Goal: Task Accomplishment & Management: Manage account settings

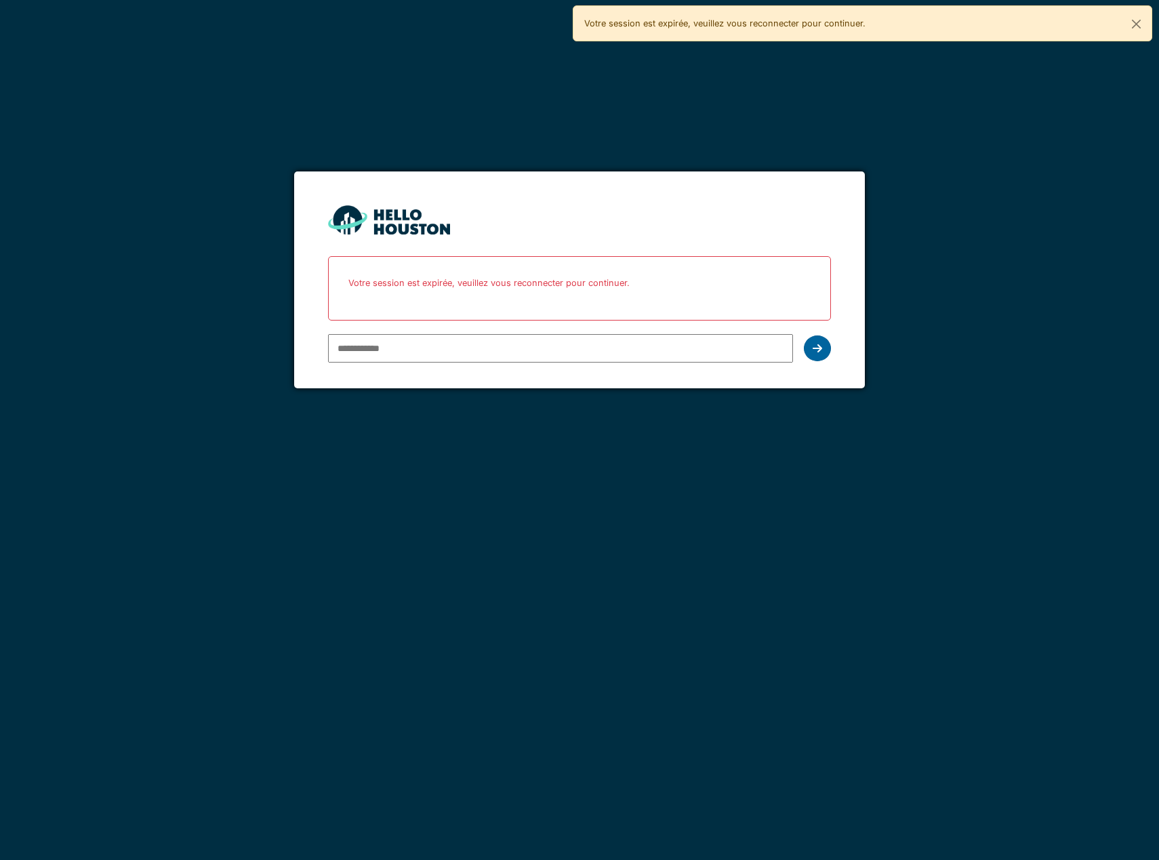
type input "**********"
click at [813, 347] on icon at bounding box center [817, 348] width 9 height 11
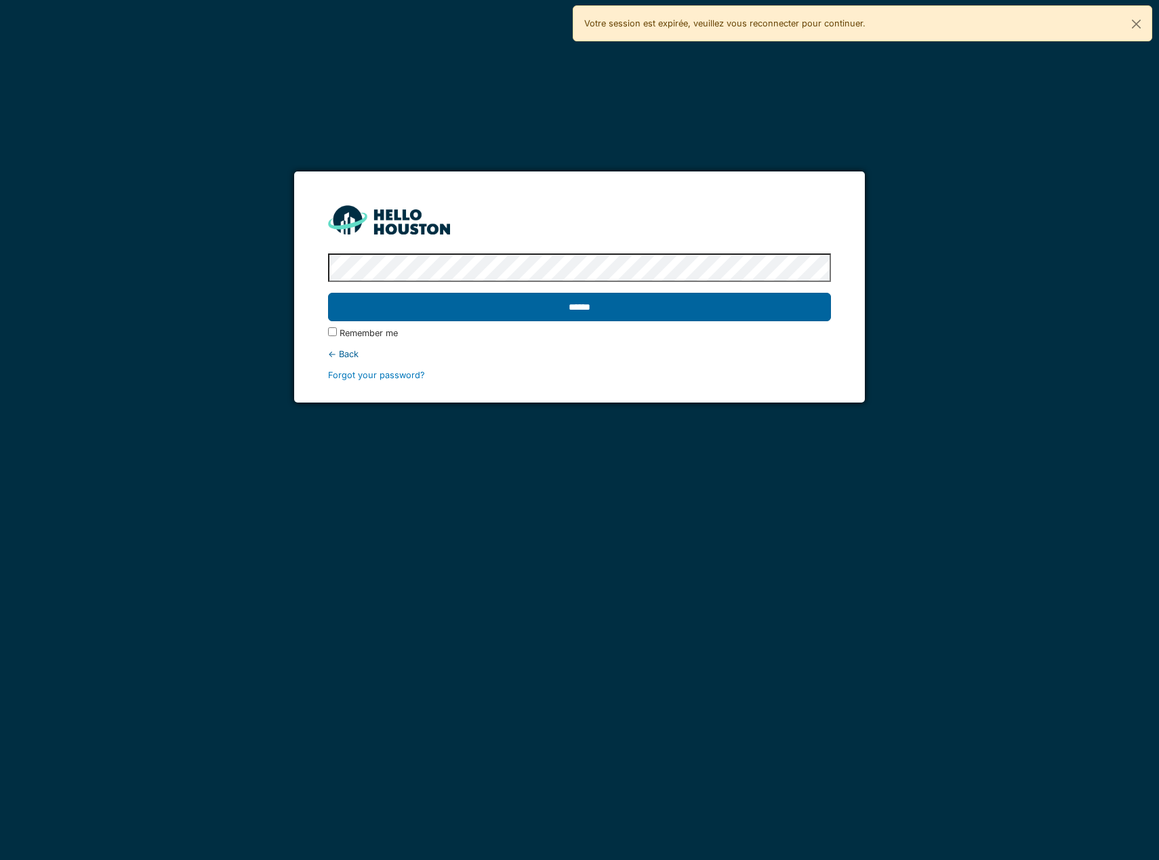
click at [647, 310] on input "******" at bounding box center [579, 307] width 503 height 28
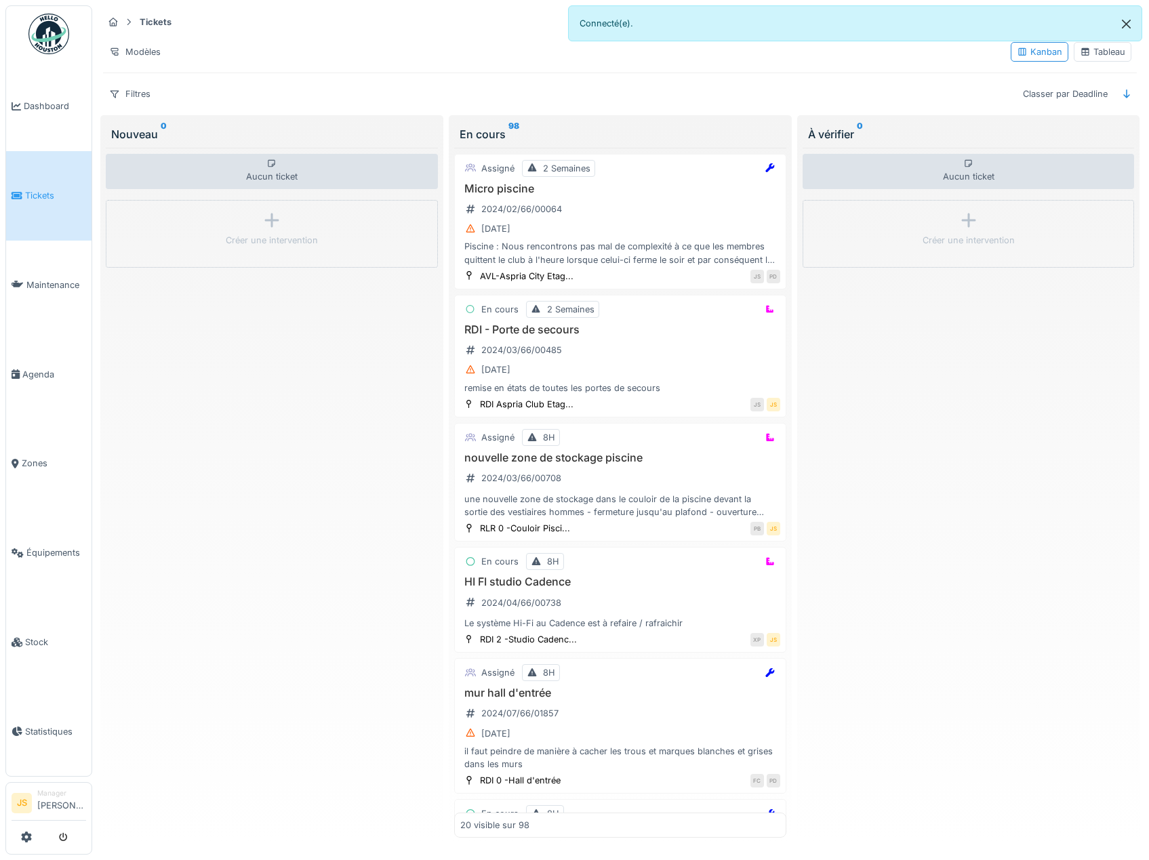
click at [1127, 22] on button "Close" at bounding box center [1126, 24] width 31 height 36
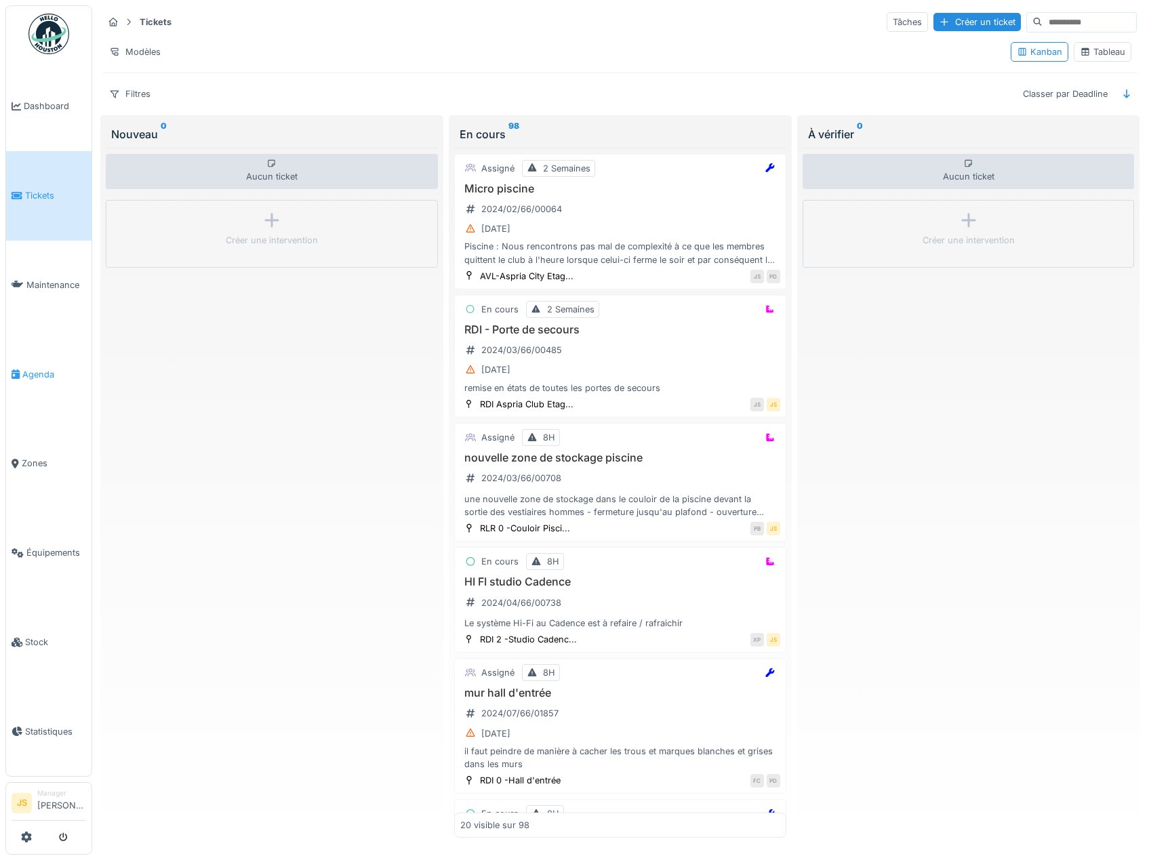
click at [46, 368] on span "Agenda" at bounding box center [54, 374] width 64 height 13
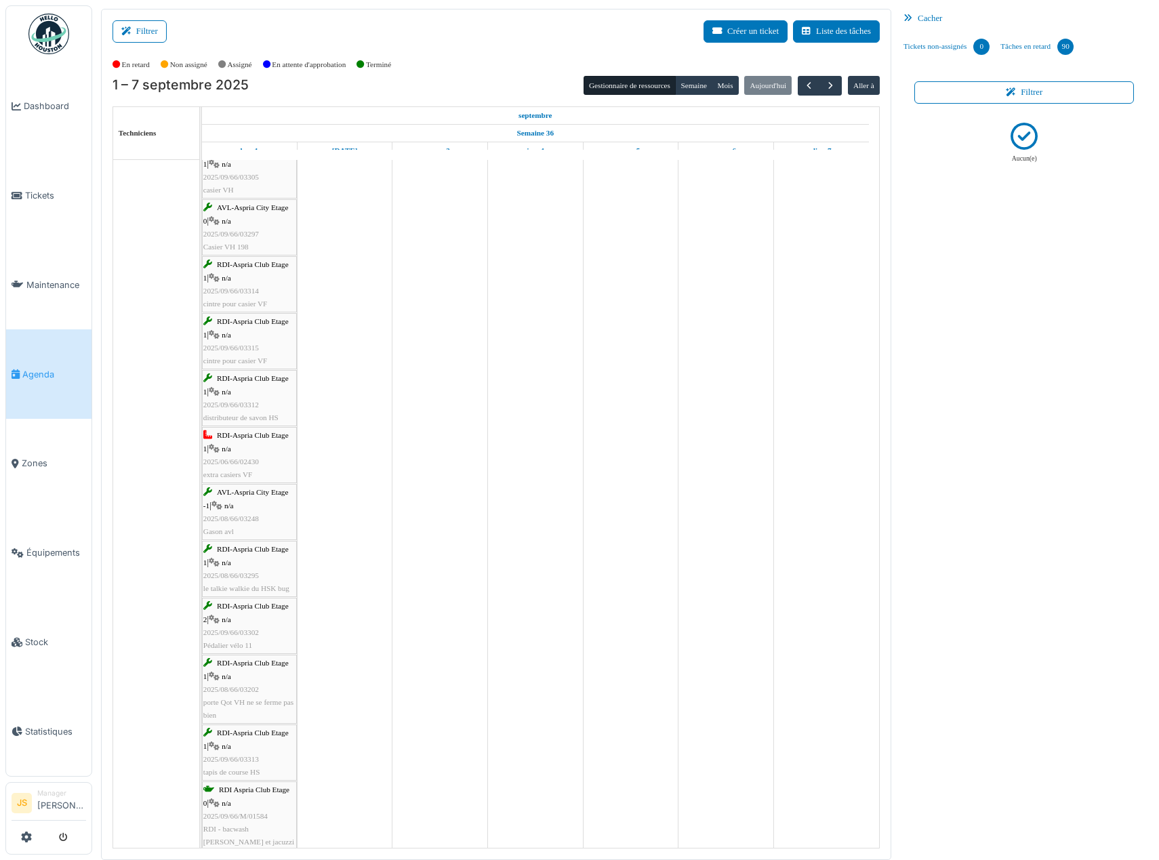
scroll to position [617, 0]
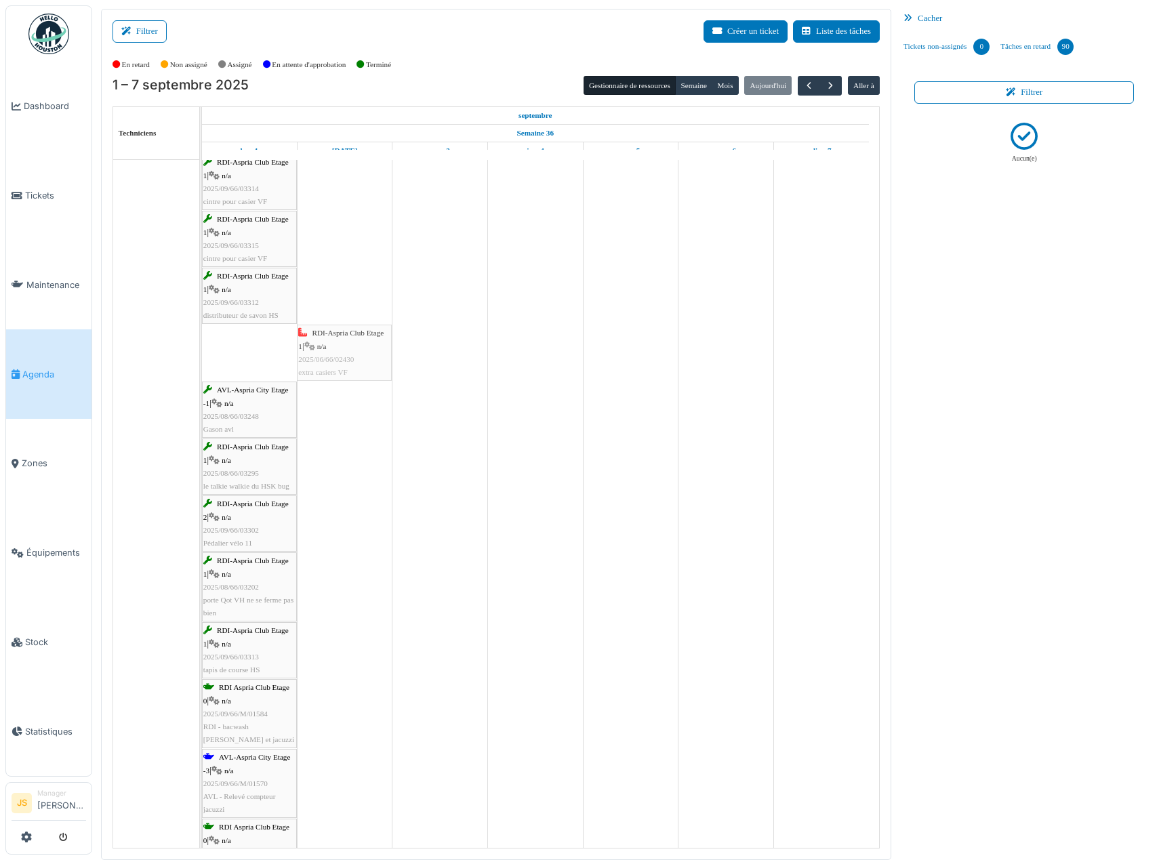
drag, startPoint x: 266, startPoint y: 352, endPoint x: 318, endPoint y: 355, distance: 51.6
click at [202, 355] on div "AVL-Aspria City Etage -2 | n/a 2025/09/66/M/01581 AVL - Sel Adoucisseur RDI-Asp…" at bounding box center [202, 264] width 0 height 1375
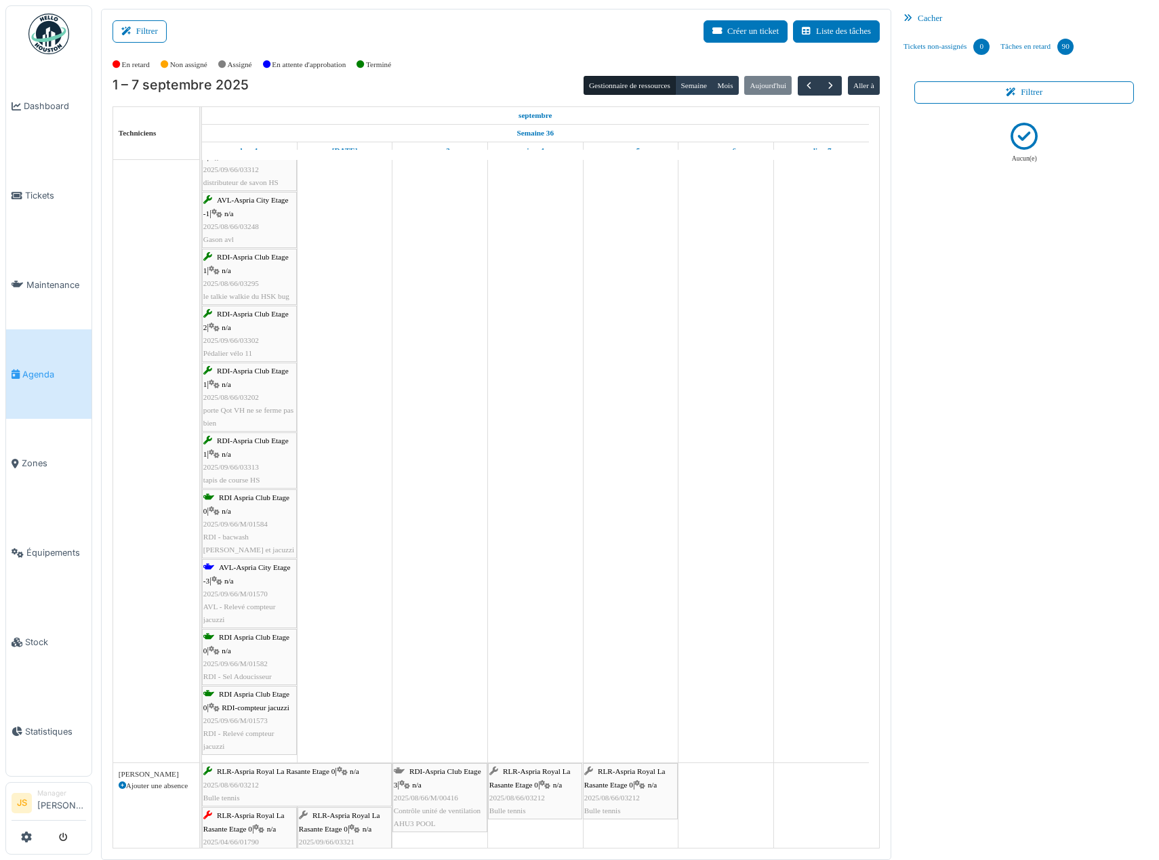
scroll to position [859, 0]
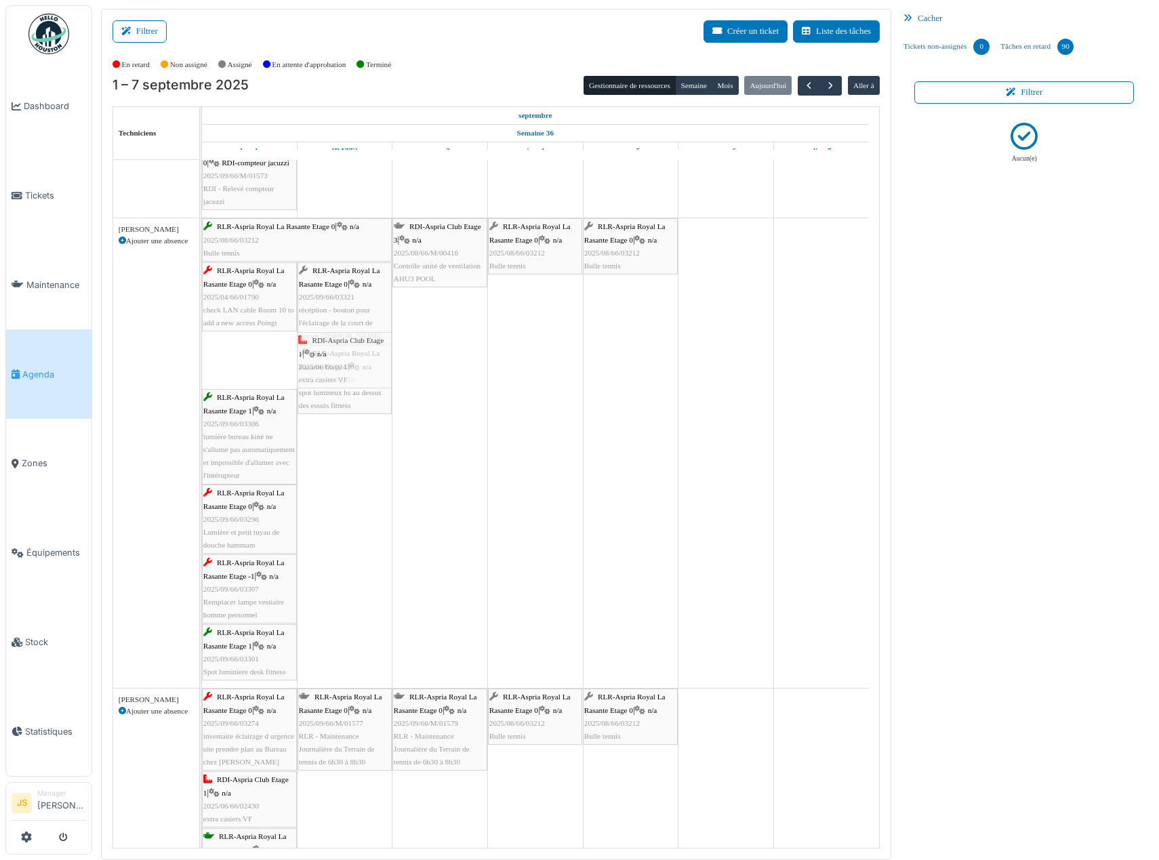
drag, startPoint x: 233, startPoint y: 363, endPoint x: 331, endPoint y: 362, distance: 97.6
click at [202, 362] on div "RLR-Aspria Royal La Rasante Etage 0 | n/a 2025/08/66/03212 Bulle tennis RDI-Asp…" at bounding box center [202, 453] width 0 height 470
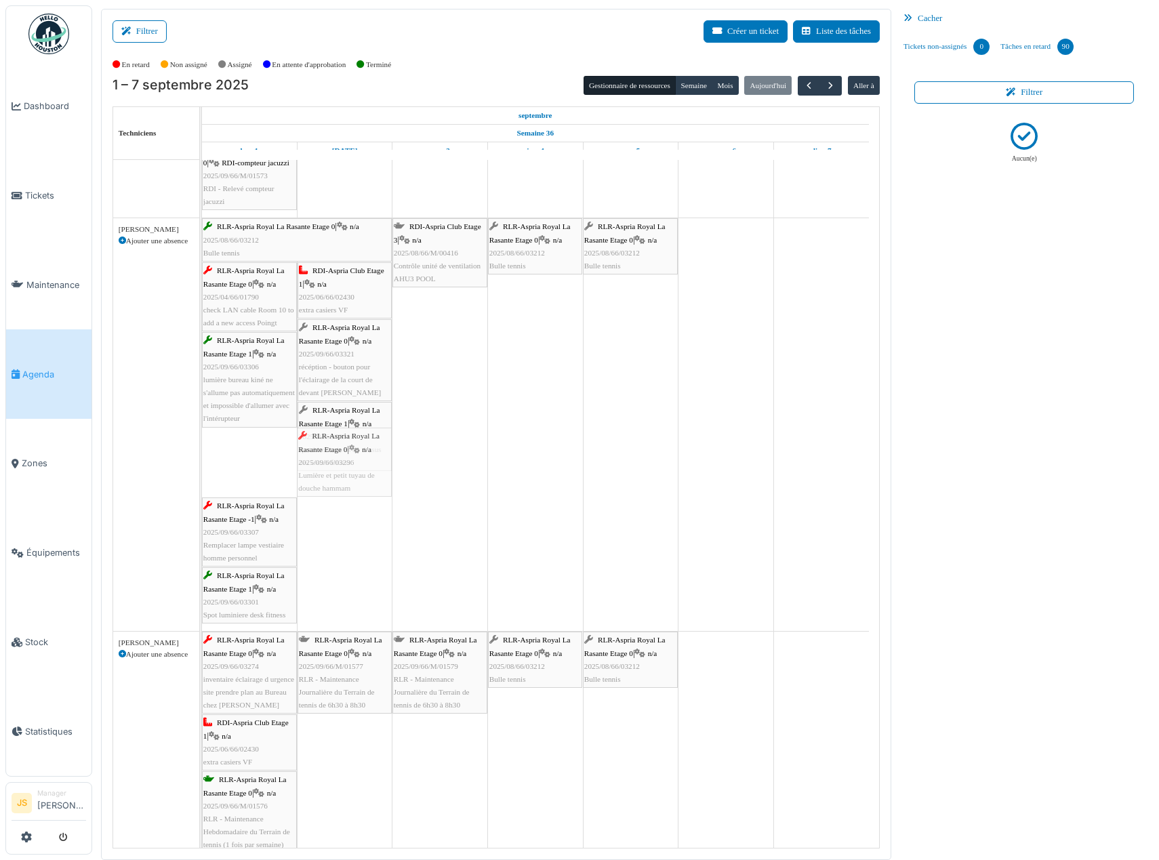
drag, startPoint x: 254, startPoint y: 458, endPoint x: 339, endPoint y: 460, distance: 85.4
click at [202, 460] on div "RLR-Aspria Royal La Rasante Etage 0 | n/a 2025/08/66/03212 Bulle tennis RDI-Asp…" at bounding box center [202, 424] width 0 height 413
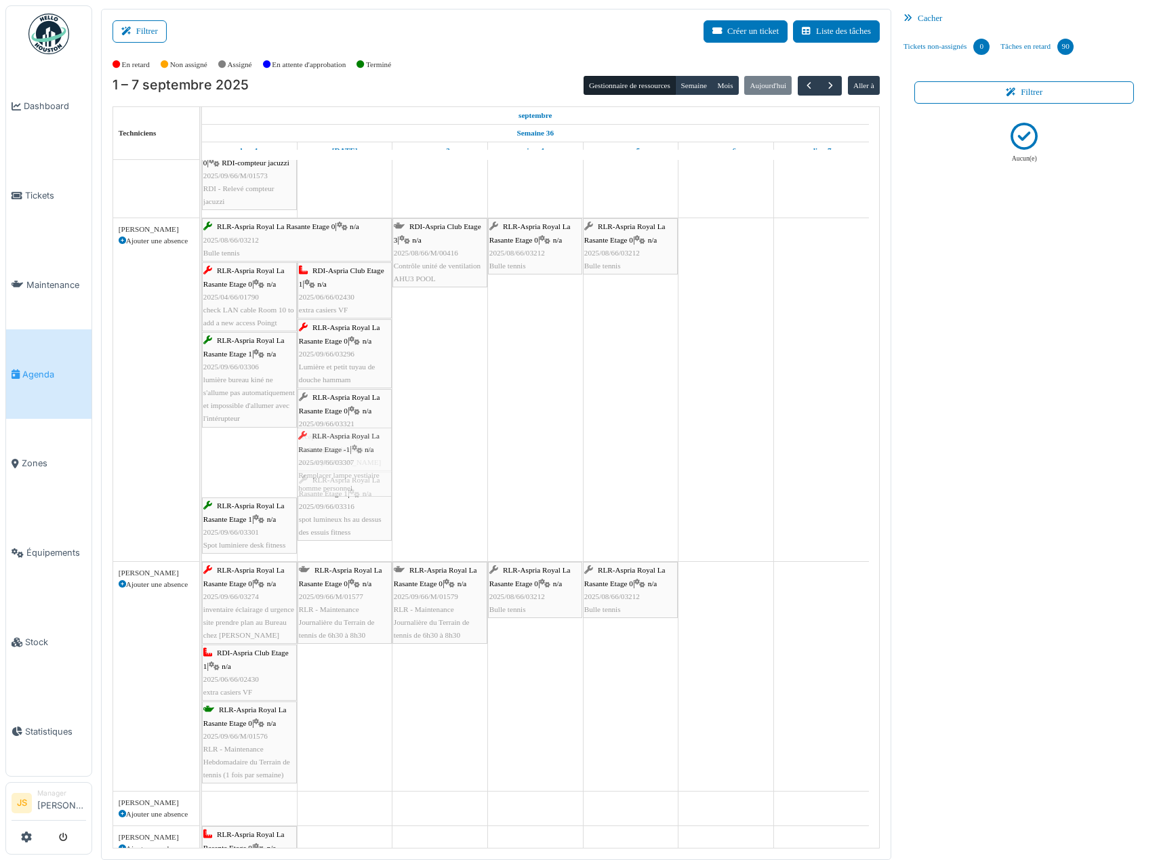
drag, startPoint x: 237, startPoint y: 466, endPoint x: 335, endPoint y: 465, distance: 97.6
click at [202, 465] on div "RLR-Aspria Royal La Rasante Etage 0 | n/a 2025/08/66/03212 Bulle tennis RDI-Asp…" at bounding box center [202, 389] width 0 height 343
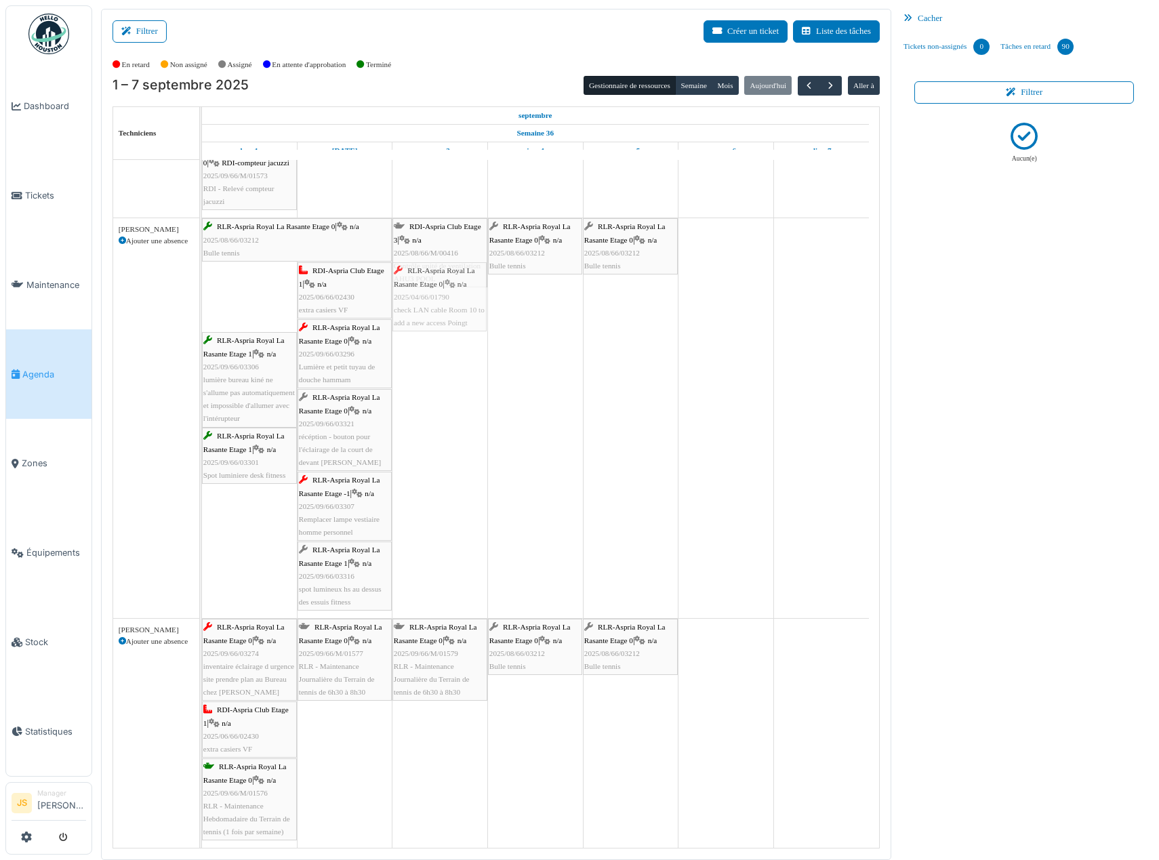
drag, startPoint x: 244, startPoint y: 302, endPoint x: 413, endPoint y: 313, distance: 169.8
click at [202, 313] on div "RLR-Aspria Royal La Rasante Etage 0 | n/a 2025/08/66/03212 Bulle tennis RDI-Asp…" at bounding box center [202, 418] width 0 height 400
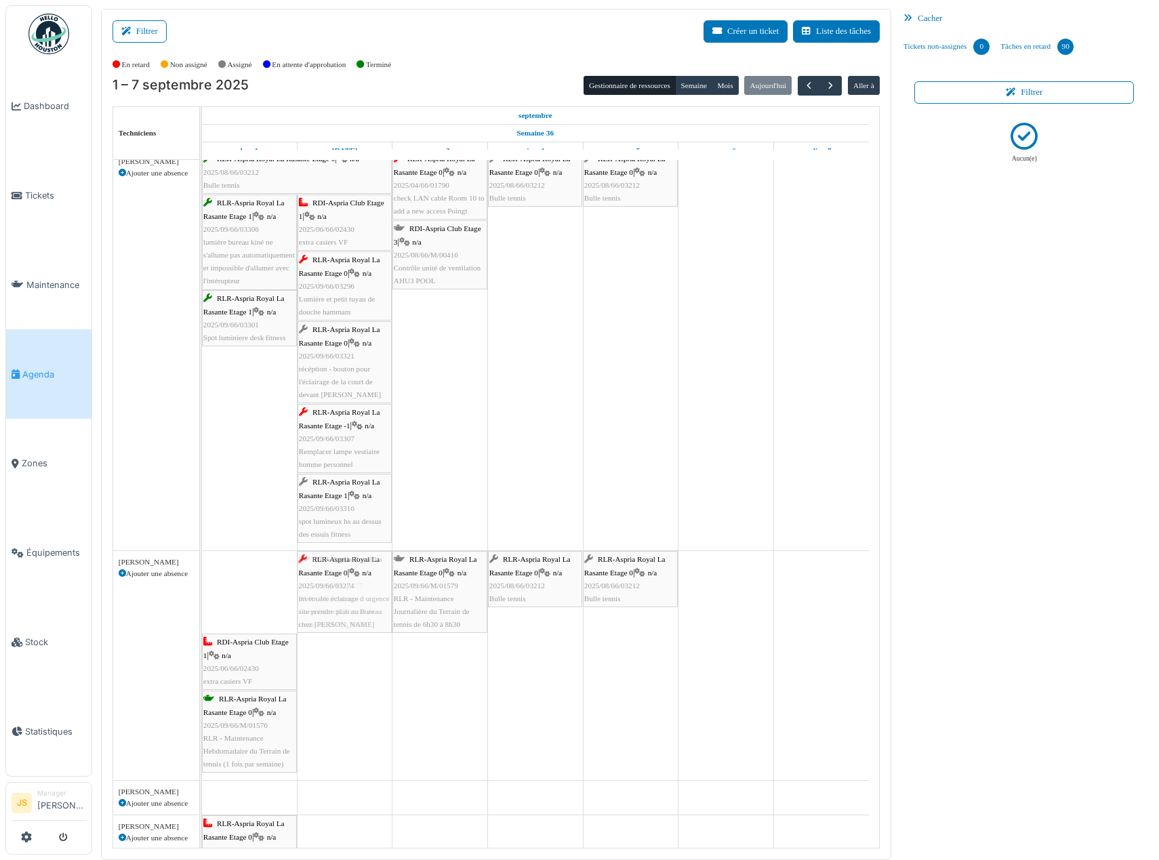
drag, startPoint x: 268, startPoint y: 599, endPoint x: 317, endPoint y: 599, distance: 48.8
click at [202, 599] on div "RLR-Aspria Royal La Rasante Etage 0 | n/a 2025/09/66/03274 inventaire éclairage…" at bounding box center [202, 665] width 0 height 229
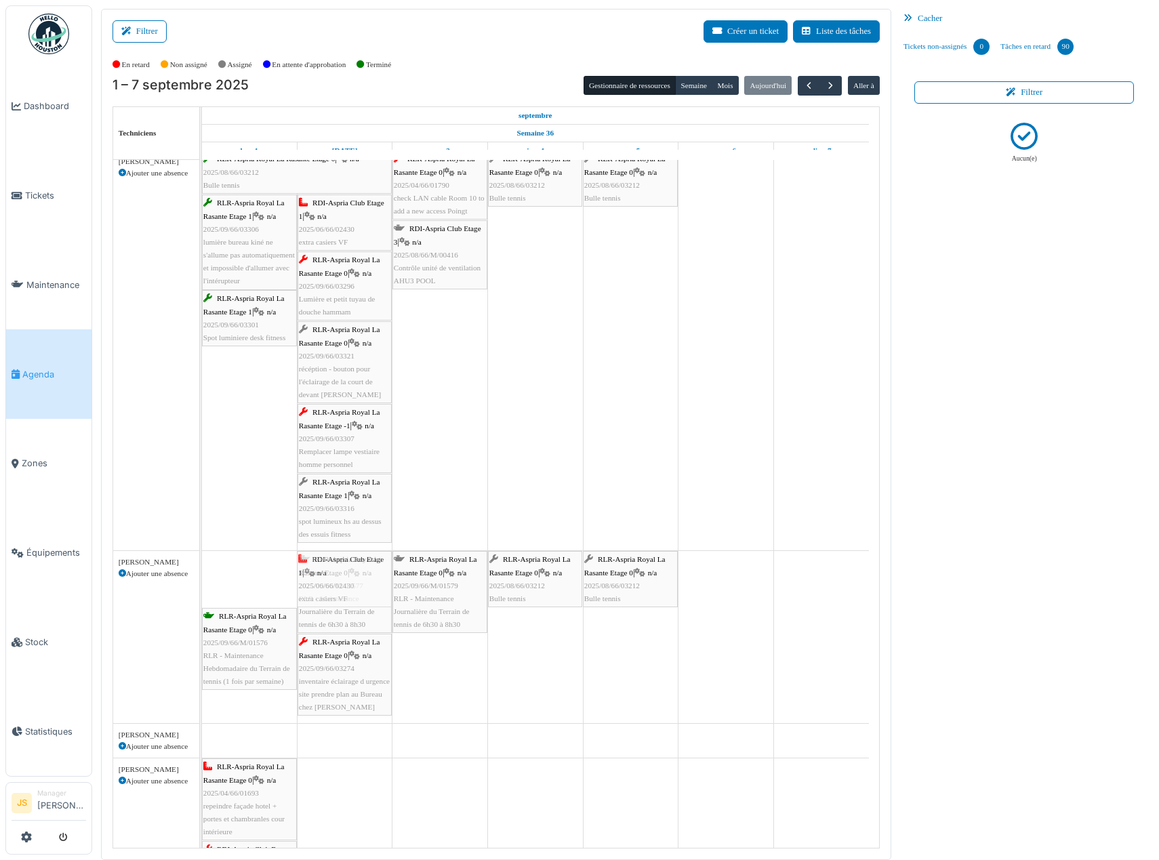
drag, startPoint x: 270, startPoint y: 582, endPoint x: 383, endPoint y: 590, distance: 113.5
click at [202, 590] on div "RDI-Aspria Club Etage 1 | n/a 2025/06/66/02430 extra casiers VF RLR-Aspria Roya…" at bounding box center [202, 637] width 0 height 172
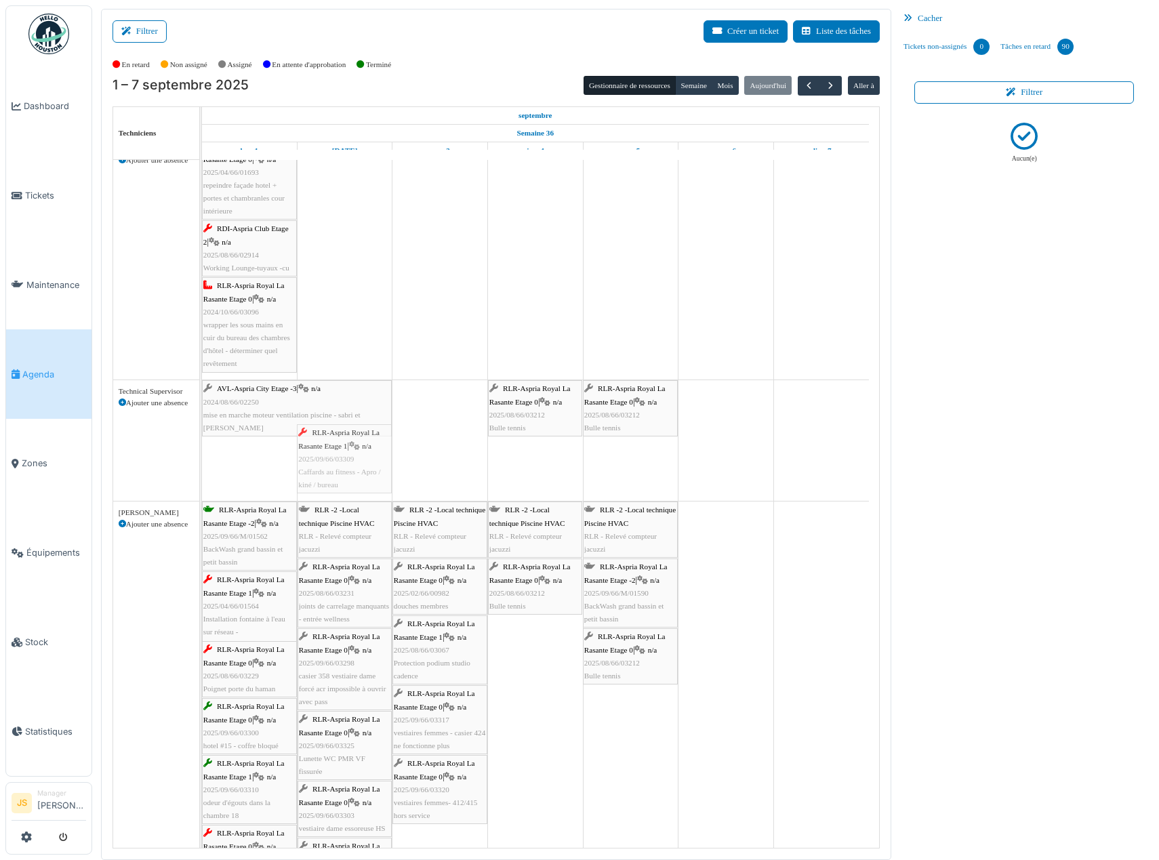
drag, startPoint x: 255, startPoint y: 447, endPoint x: 306, endPoint y: 448, distance: 51.5
click at [202, 448] on div "AVL-Aspria City Etage -3 | n/a 2024/08/66/02250 mise en marche moteur ventilati…" at bounding box center [202, 440] width 0 height 121
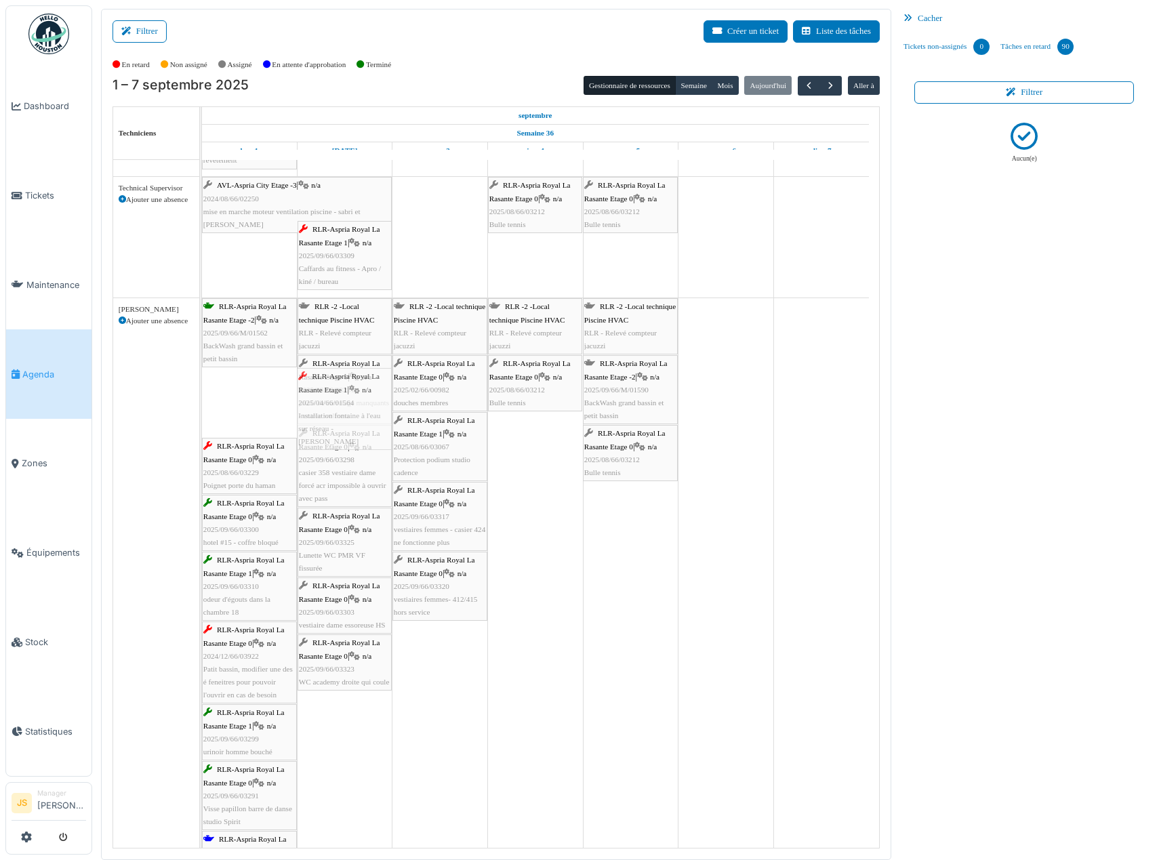
drag, startPoint x: 251, startPoint y: 404, endPoint x: 342, endPoint y: 413, distance: 91.3
click at [202, 413] on div "RLR-Aspria Royal La Rasante Etage -2 | n/a 2025/09/66/M/01562 BackWash grand ba…" at bounding box center [202, 602] width 0 height 609
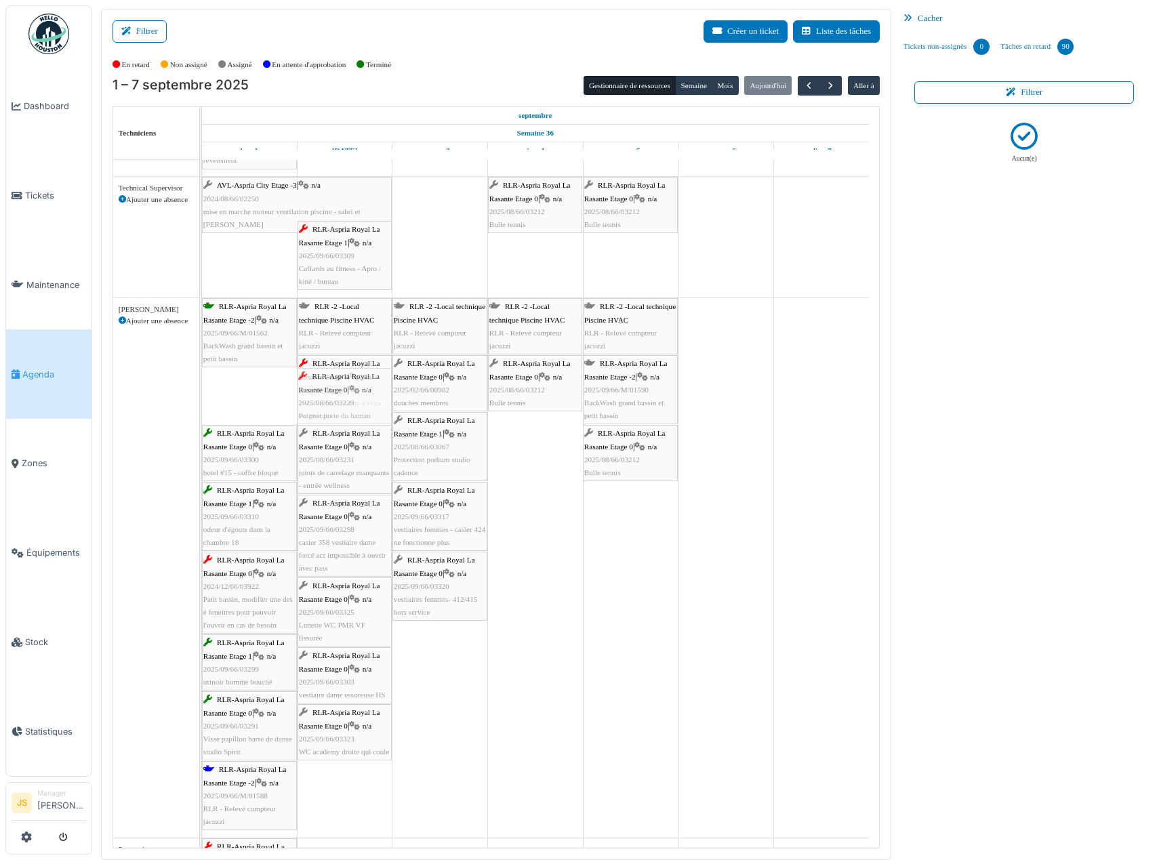
drag, startPoint x: 250, startPoint y: 403, endPoint x: 300, endPoint y: 403, distance: 50.2
click at [202, 403] on div "RLR-Aspria Royal La Rasante Etage -2 | n/a 2025/09/66/M/01562 BackWash grand ba…" at bounding box center [202, 568] width 0 height 540
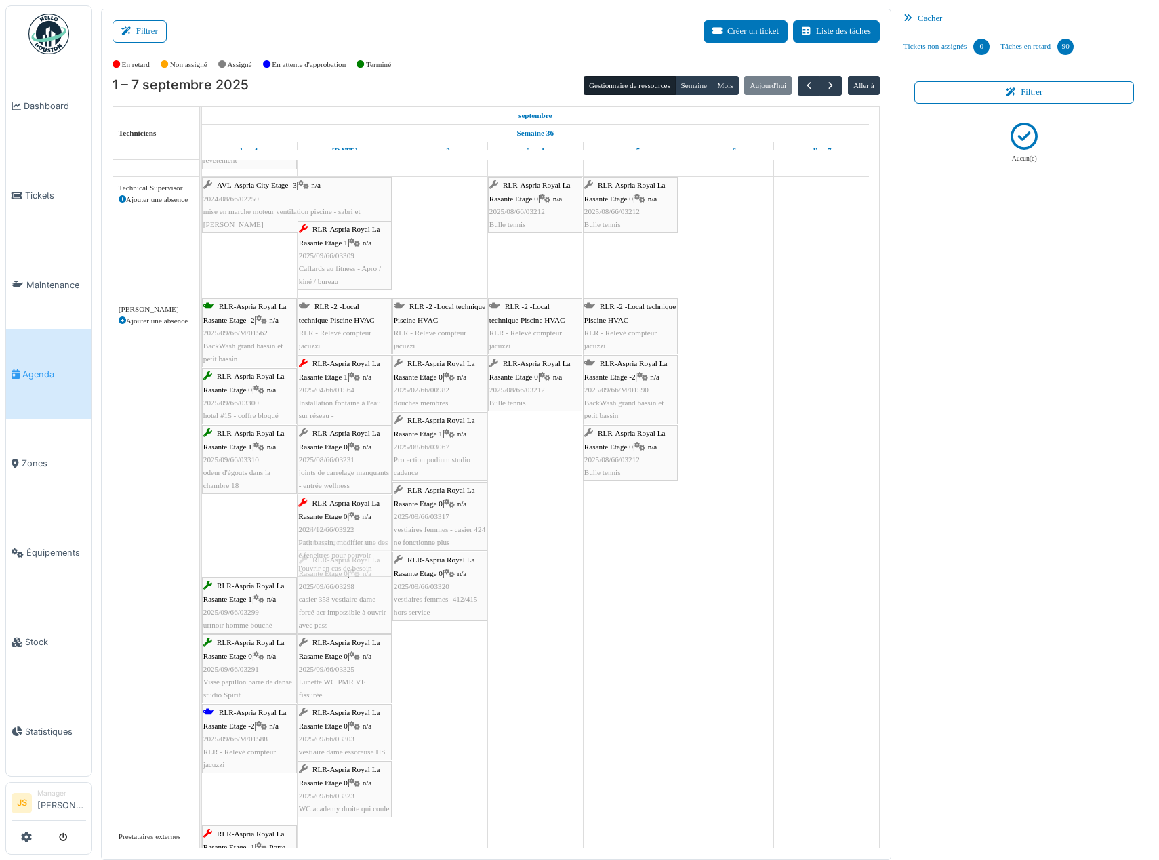
drag, startPoint x: 256, startPoint y: 538, endPoint x: 312, endPoint y: 540, distance: 56.3
click at [202, 540] on div "RLR-Aspria Royal La Rasante Etage -2 | n/a 2025/09/66/M/01562 BackWash grand ba…" at bounding box center [202, 561] width 0 height 527
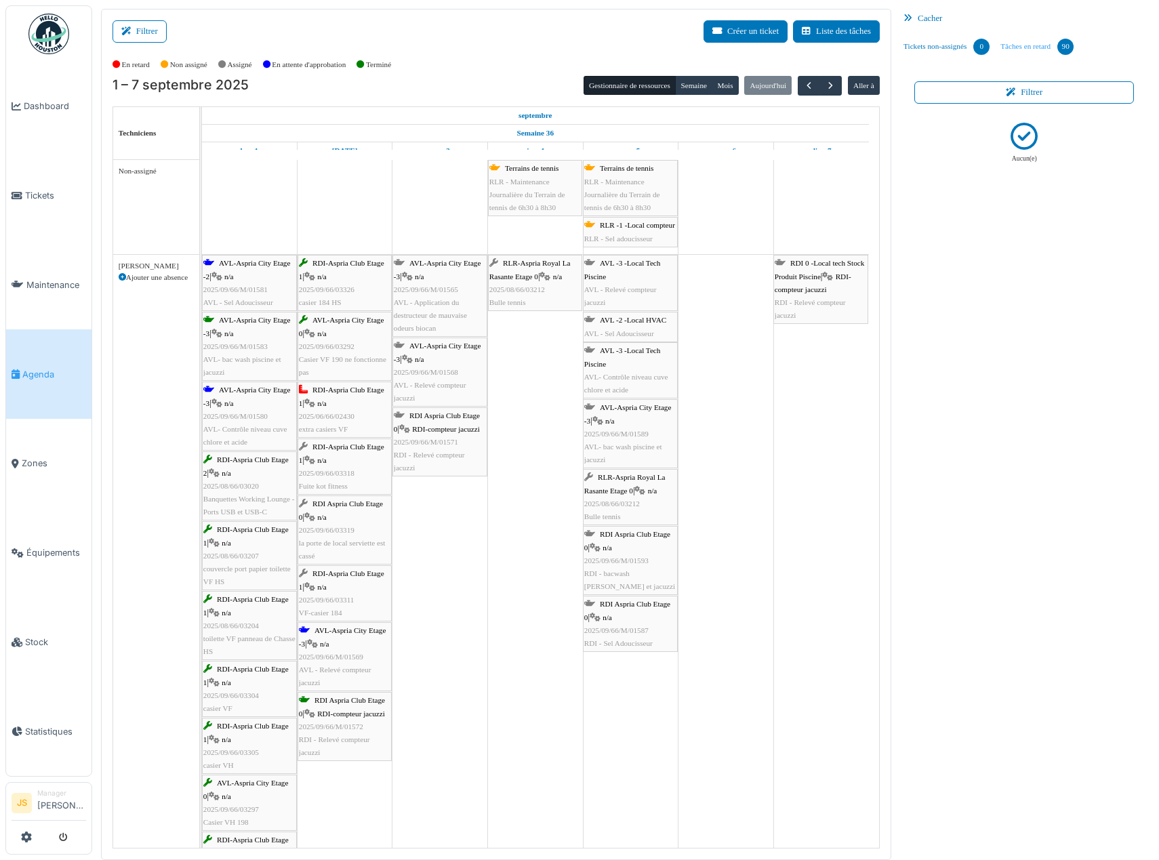
click at [1032, 45] on link "Tâches en retard 90" at bounding box center [1037, 46] width 84 height 37
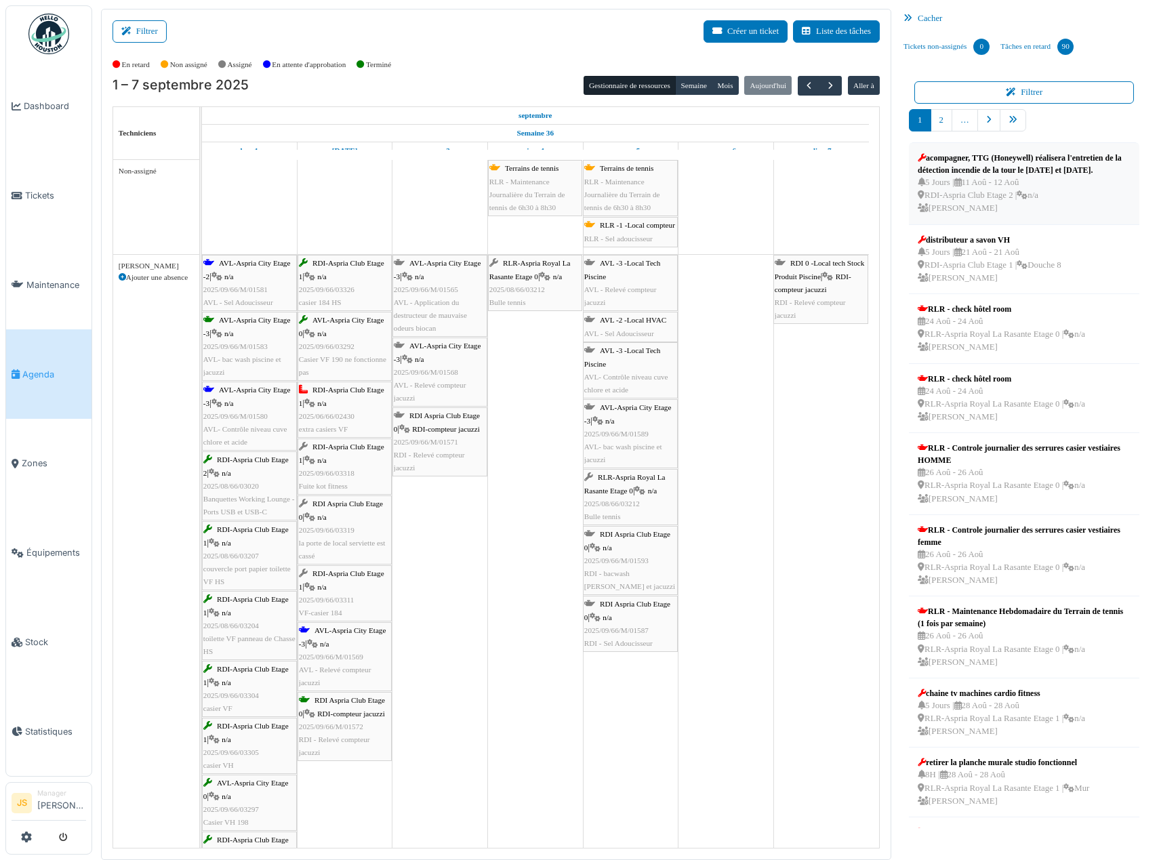
click at [972, 161] on div "acompagner, TTG (Honeywell) réalisera l'entretien de la détection incendie de l…" at bounding box center [1024, 164] width 213 height 24
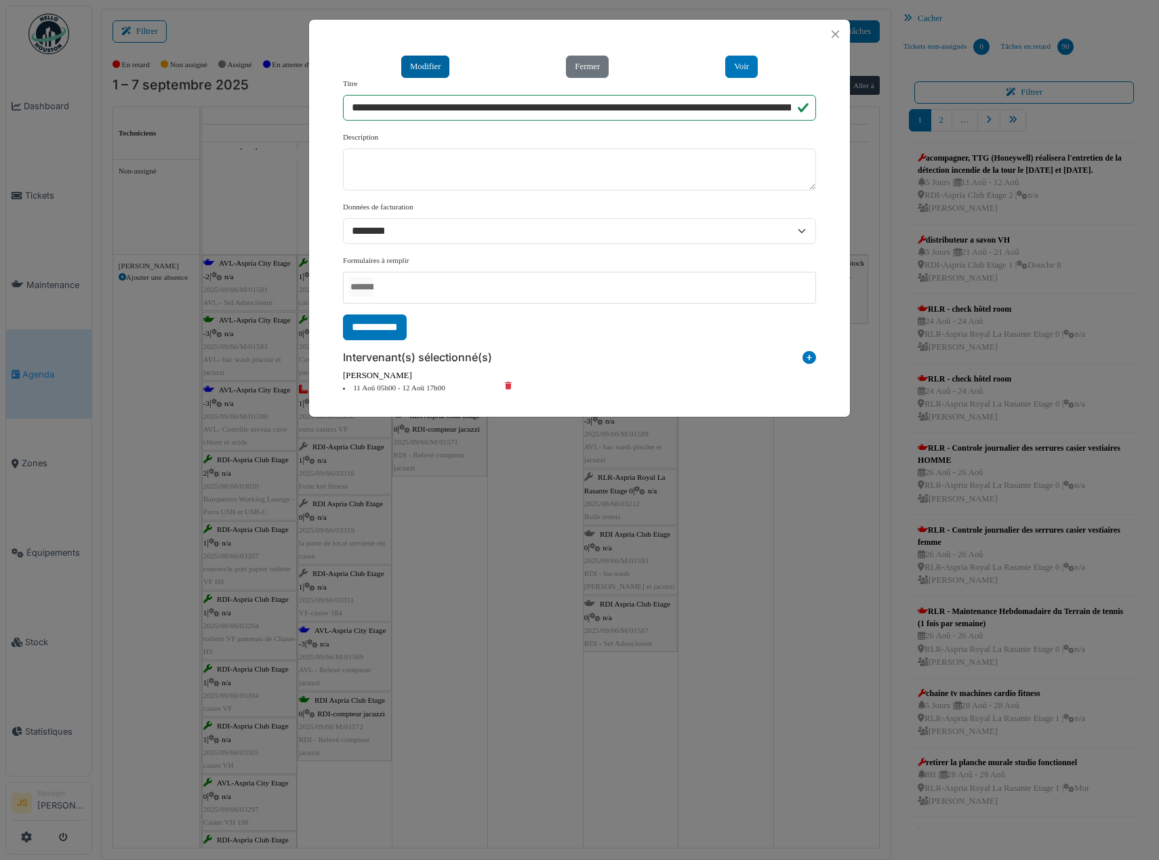
click at [432, 66] on button "Modifier" at bounding box center [425, 67] width 49 height 22
click at [745, 66] on button "Voir" at bounding box center [741, 67] width 33 height 22
click at [833, 35] on button "Close" at bounding box center [835, 34] width 18 height 18
click at [839, 38] on button "Close" at bounding box center [835, 34] width 18 height 18
click at [763, 485] on div "**********" at bounding box center [579, 430] width 1159 height 860
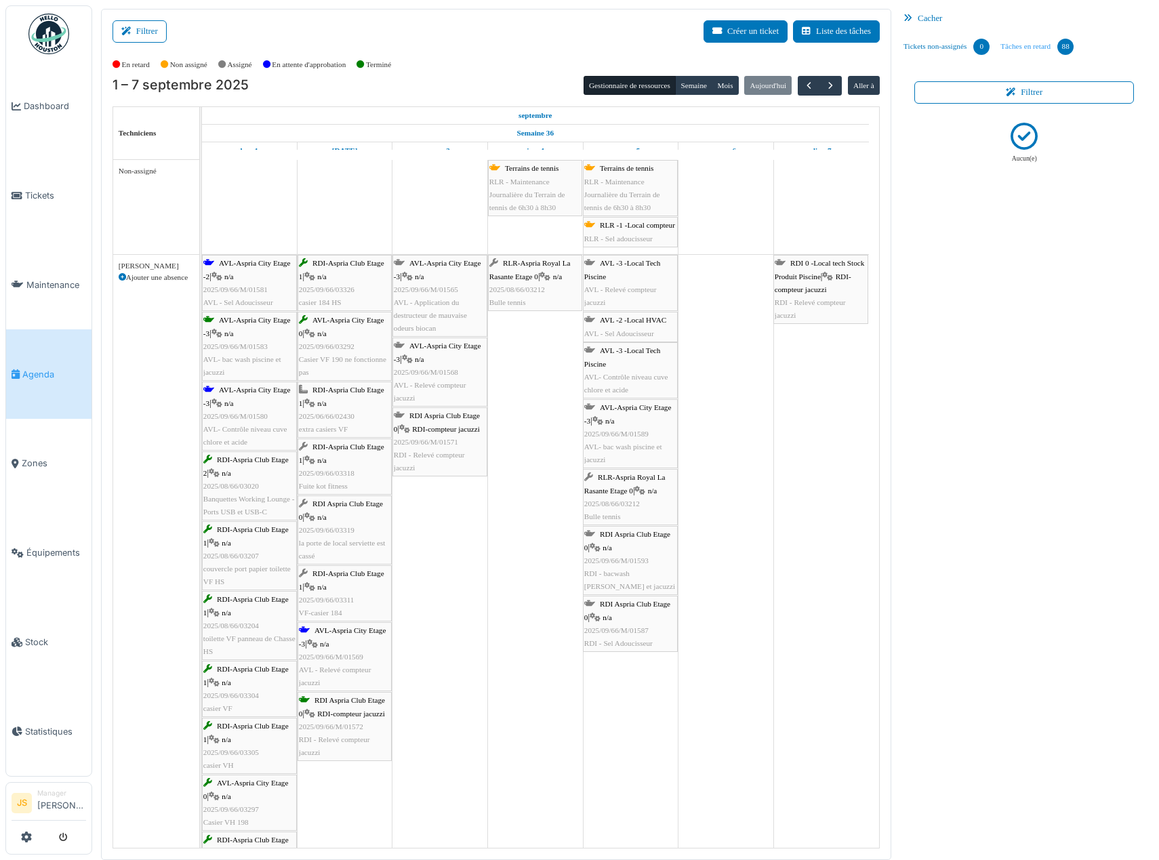
click at [1036, 44] on link "Tâches en retard 88" at bounding box center [1037, 46] width 84 height 37
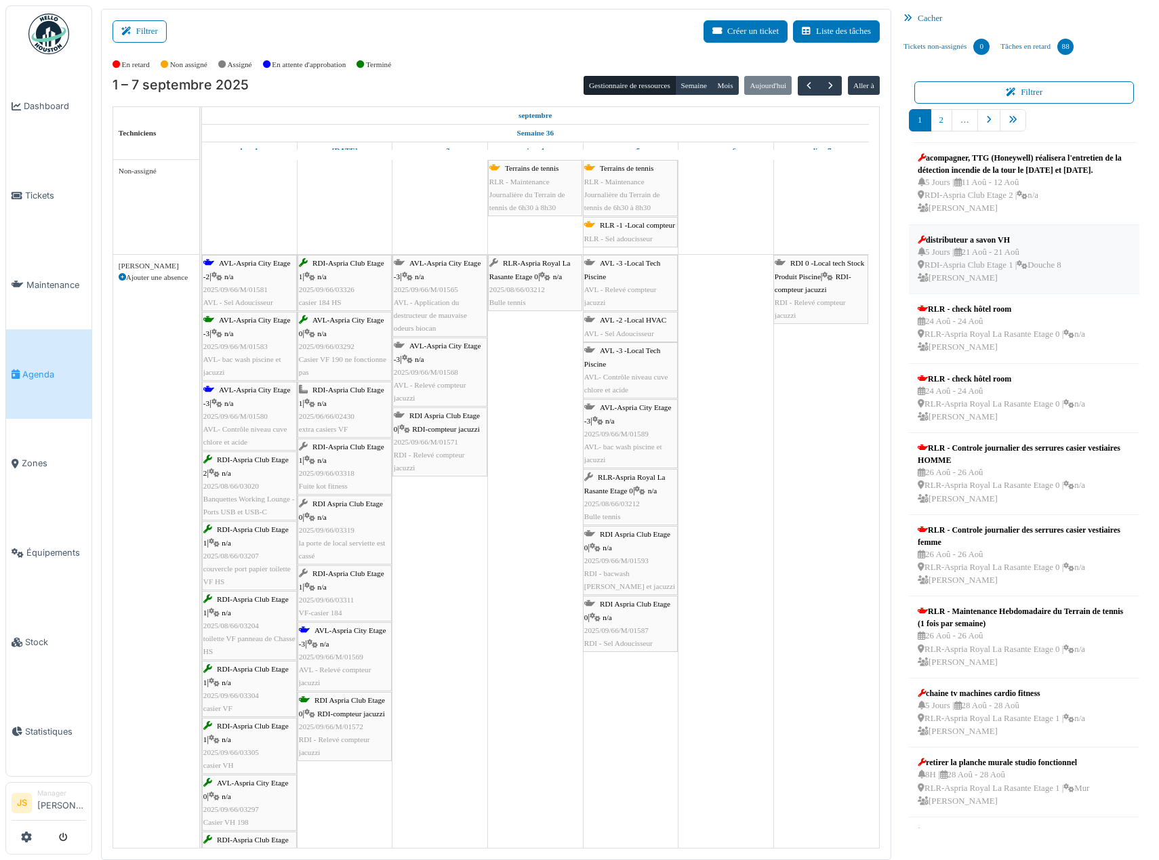
click at [1008, 270] on div "5 Jours | 21 Aoû - 21 Aoû RDI-Aspria Club Etage 1 | Douche 8 Pierre De kan" at bounding box center [990, 265] width 144 height 39
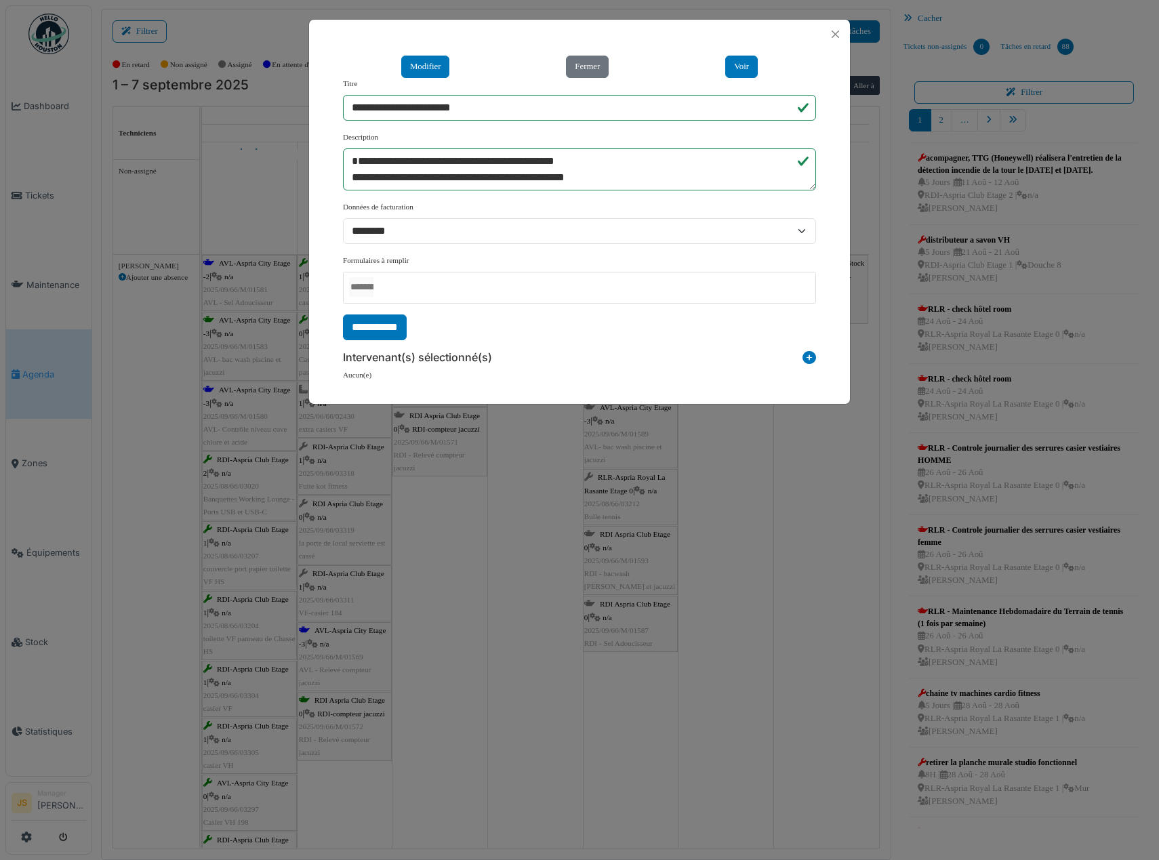
click at [811, 355] on icon at bounding box center [810, 360] width 14 height 18
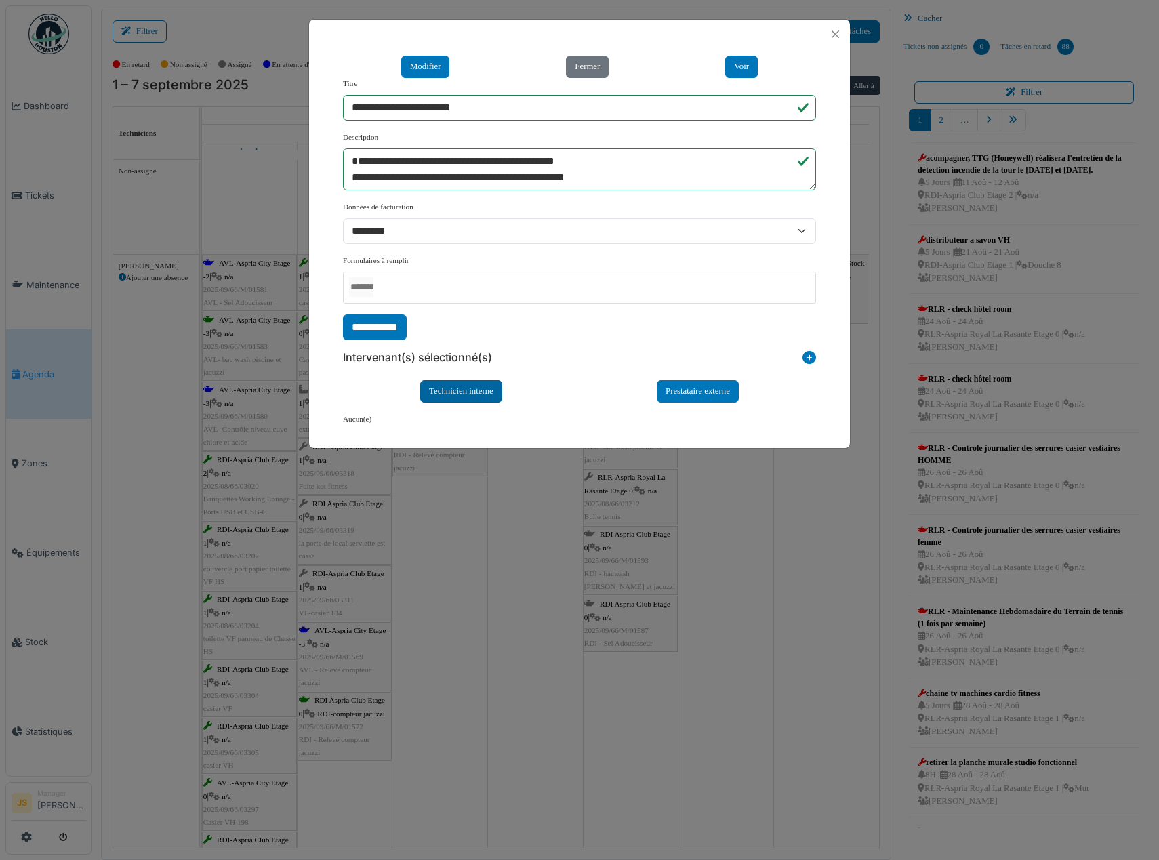
click at [485, 394] on div "Technicien interne" at bounding box center [461, 391] width 82 height 22
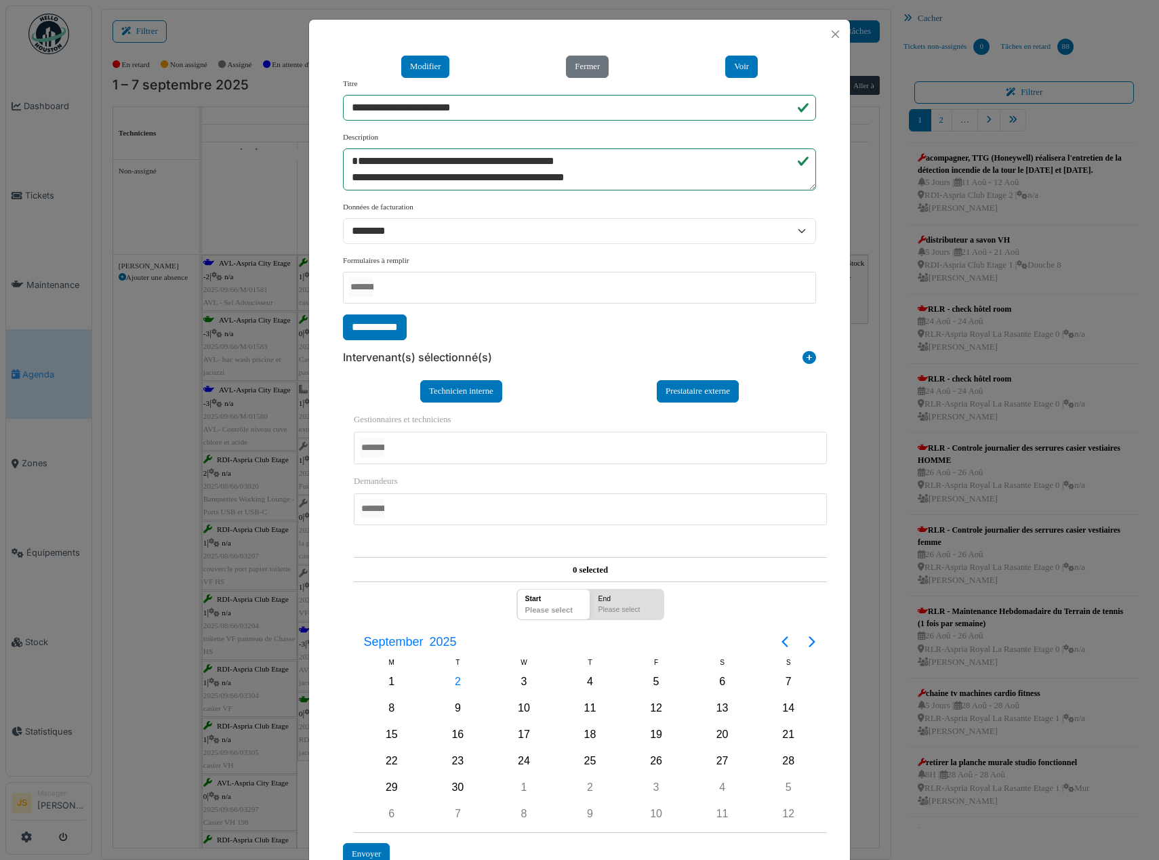
click at [442, 452] on div at bounding box center [590, 448] width 473 height 32
drag, startPoint x: 331, startPoint y: 486, endPoint x: 350, endPoint y: 491, distance: 20.2
click at [336, 487] on div "**********" at bounding box center [579, 623] width 487 height 441
click at [448, 681] on div "2" at bounding box center [457, 682] width 20 height 20
click at [449, 681] on div "2" at bounding box center [457, 682] width 20 height 20
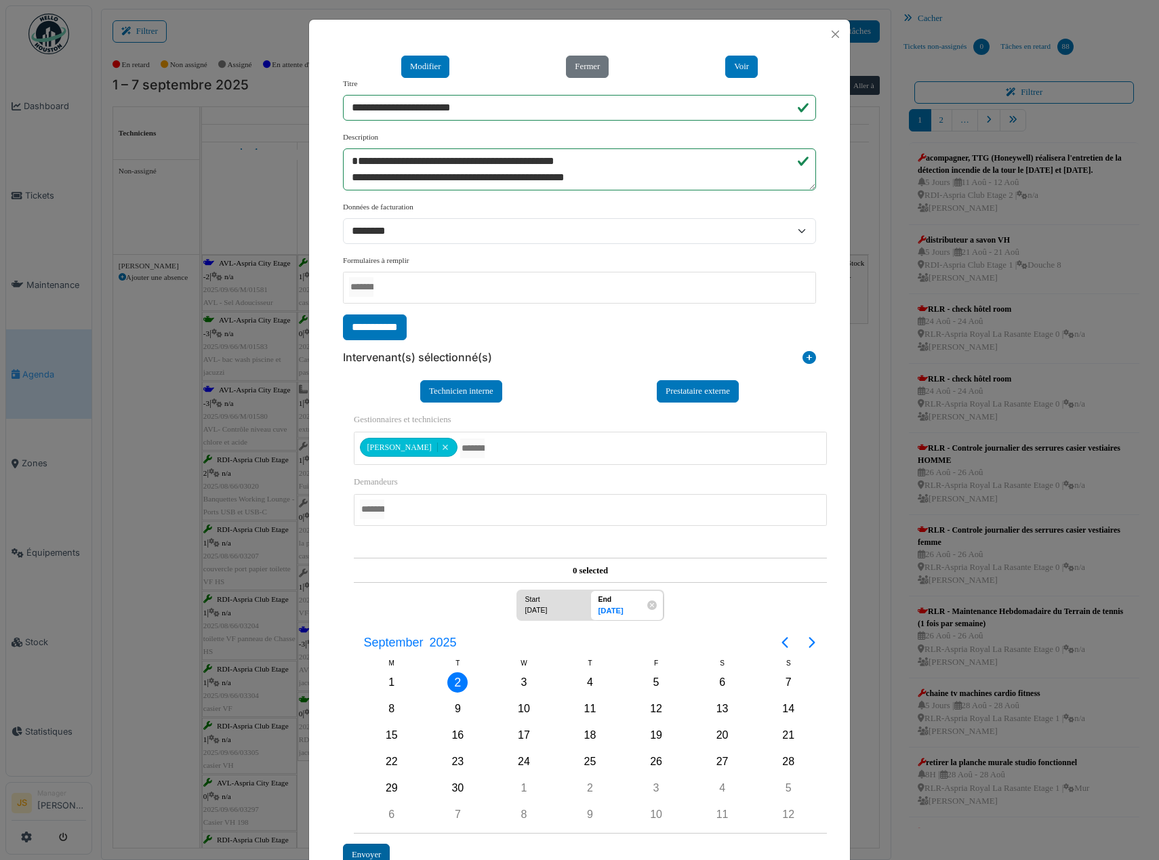
click at [365, 856] on div "Envoyer" at bounding box center [366, 855] width 47 height 22
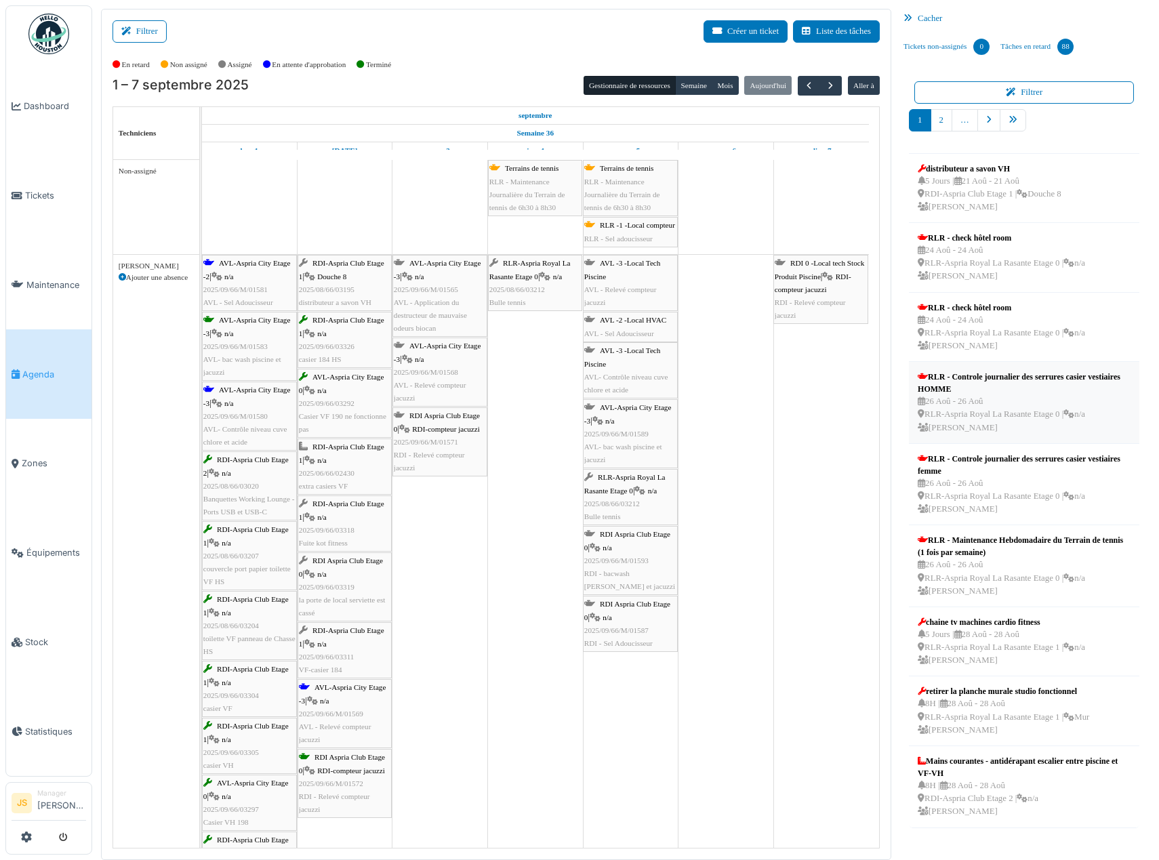
scroll to position [83, 0]
click at [972, 694] on div "retirer la planche murale studio fonctionnel" at bounding box center [1003, 691] width 171 height 12
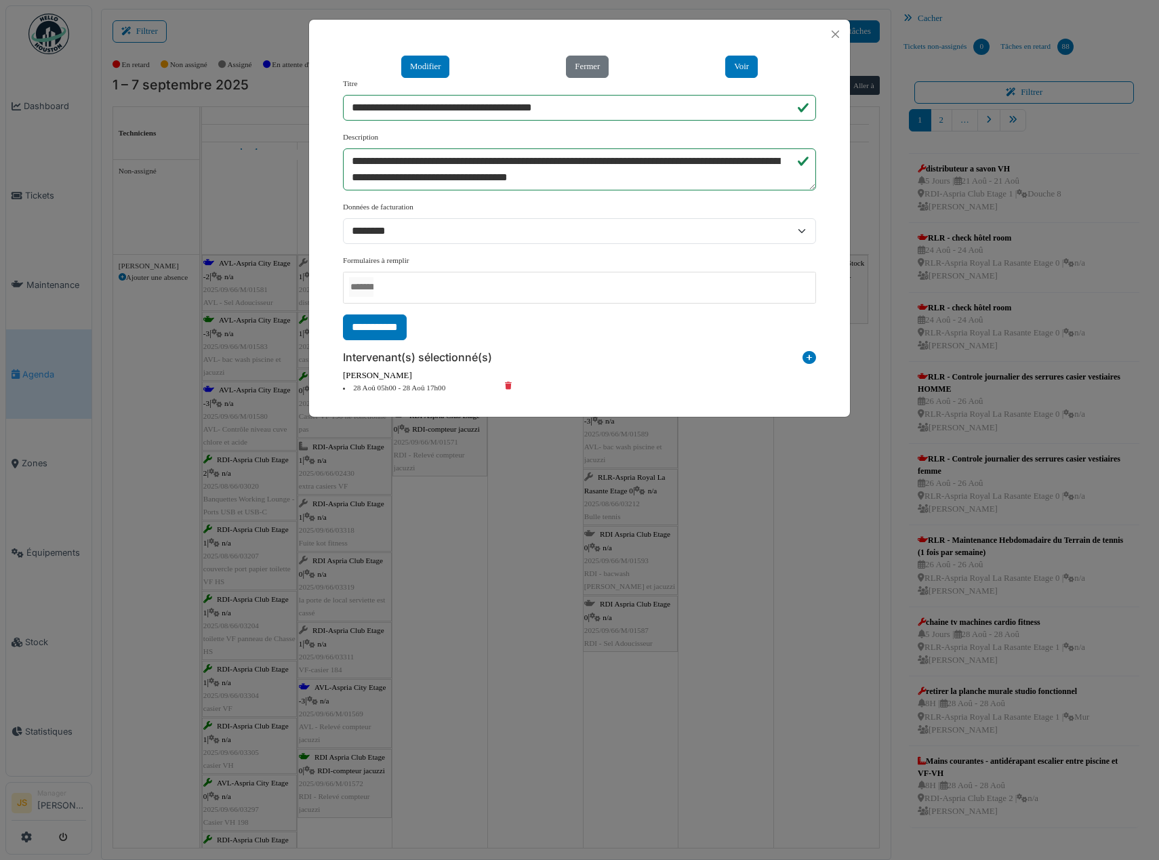
click at [507, 386] on icon at bounding box center [518, 388] width 41 height 12
click at [845, 569] on div "**********" at bounding box center [579, 430] width 1159 height 860
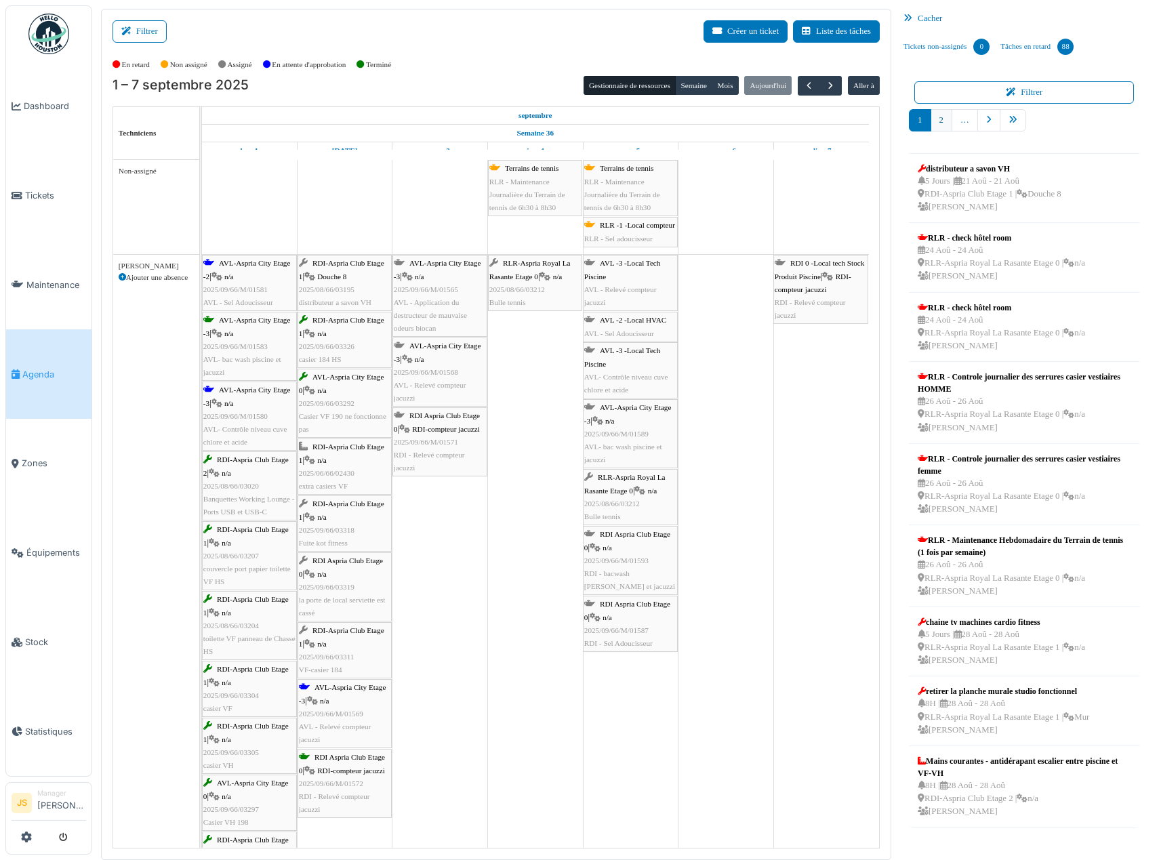
click at [940, 120] on link "2" at bounding box center [942, 120] width 22 height 22
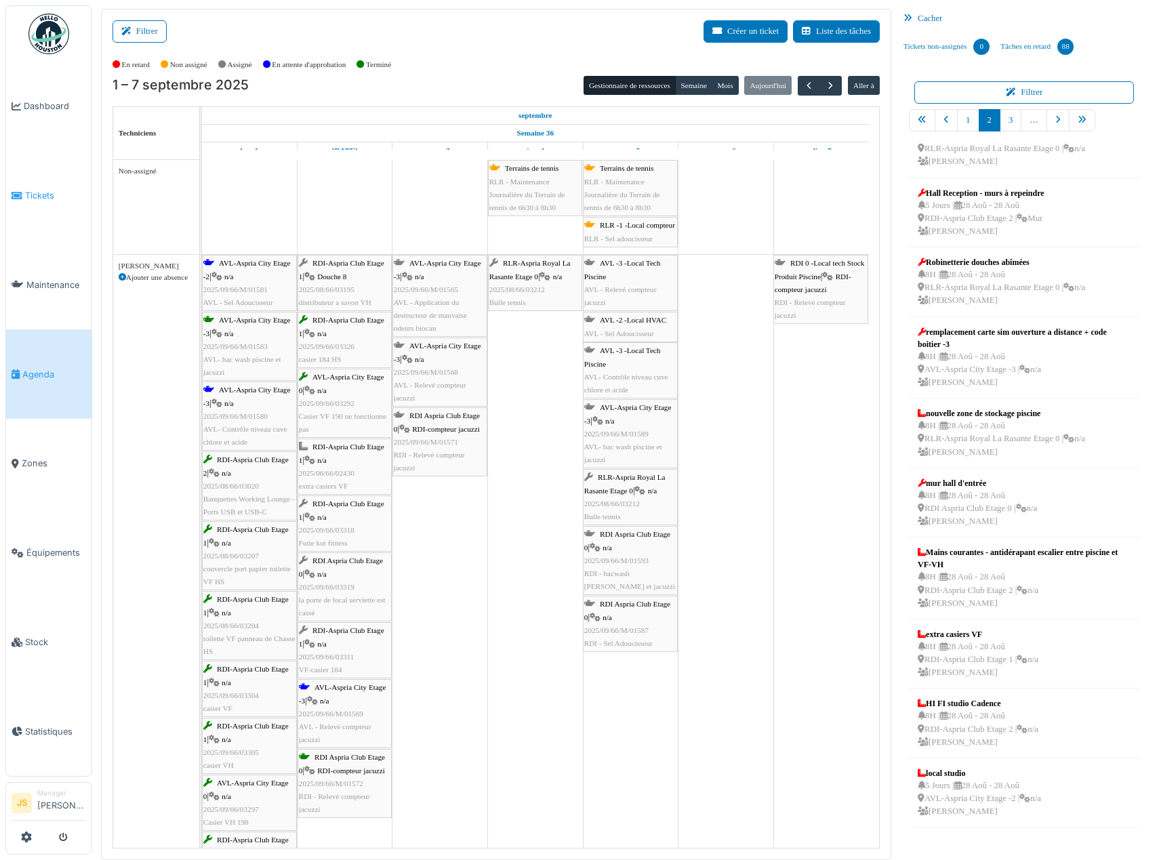
click at [42, 195] on span "Tickets" at bounding box center [55, 195] width 61 height 13
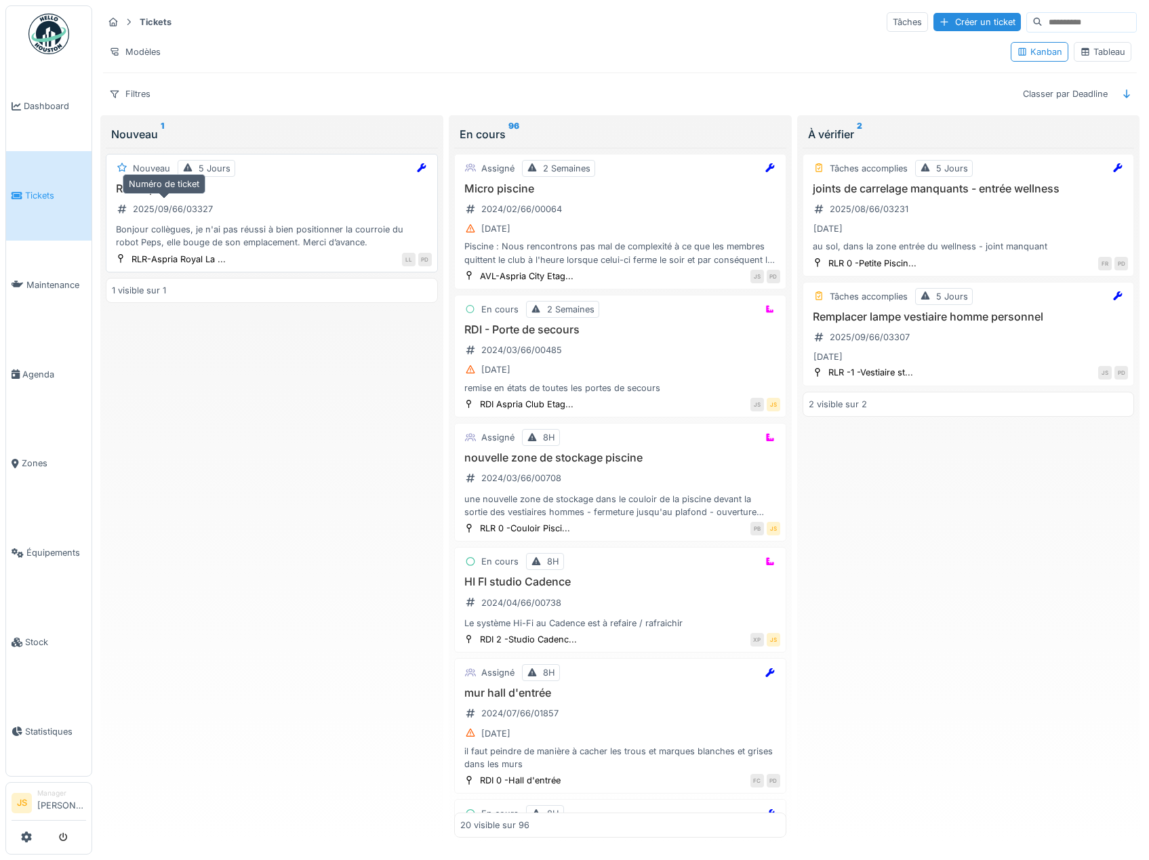
click at [165, 213] on div "2025/09/66/03327" at bounding box center [173, 209] width 80 height 13
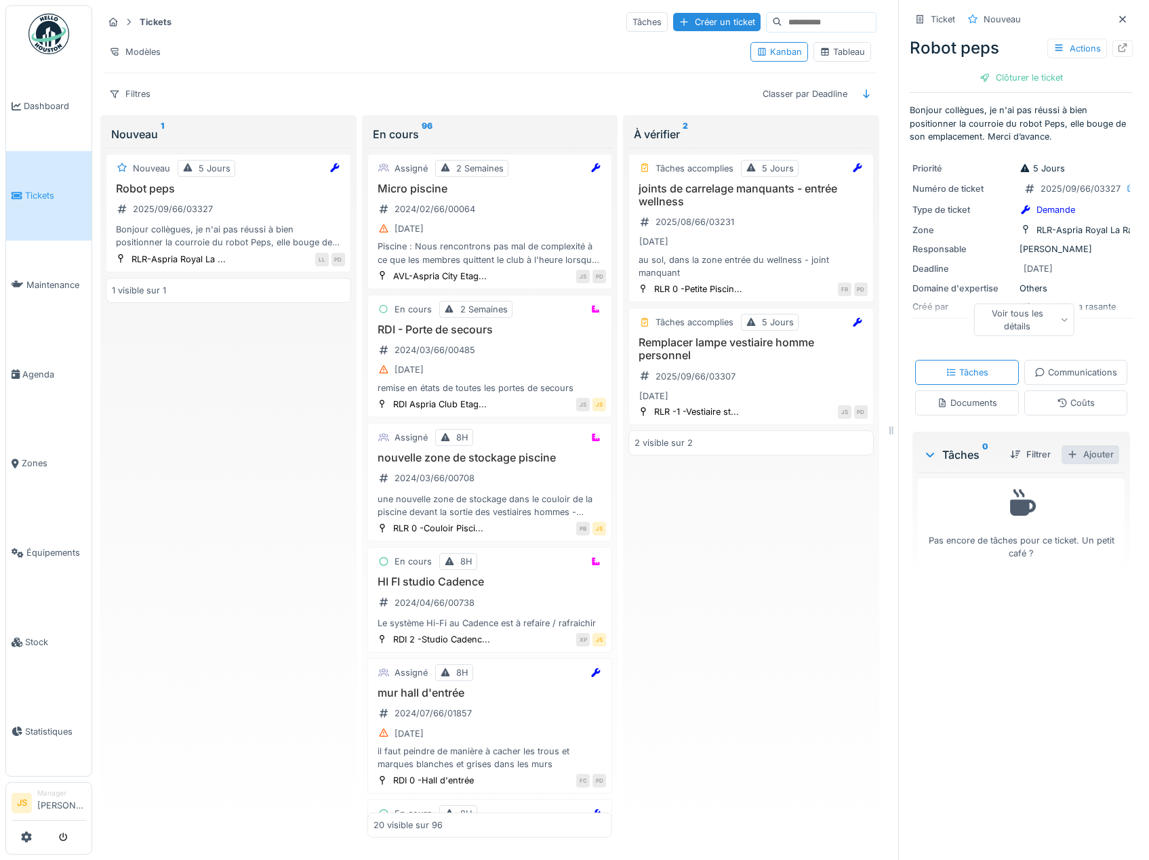
click at [1071, 464] on div "Ajouter" at bounding box center [1091, 454] width 58 height 18
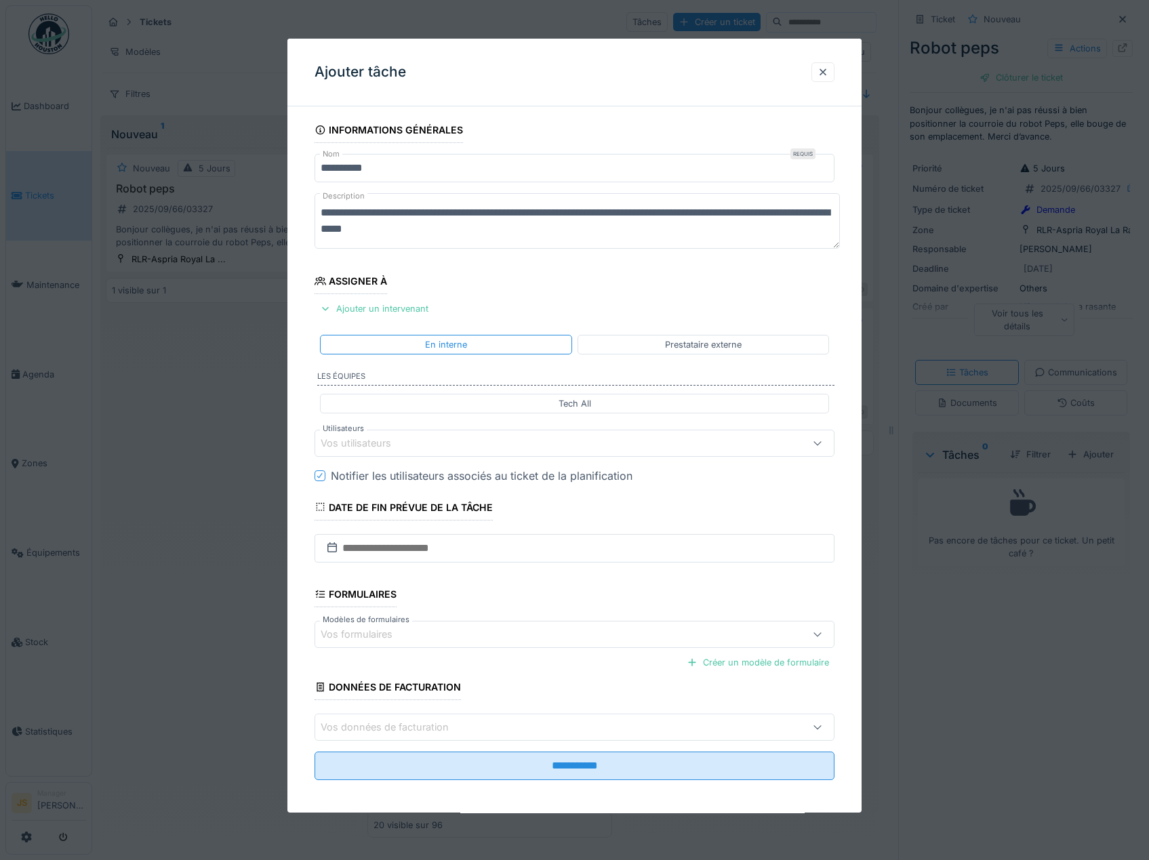
click at [371, 441] on div "Vos utilisateurs" at bounding box center [365, 443] width 89 height 15
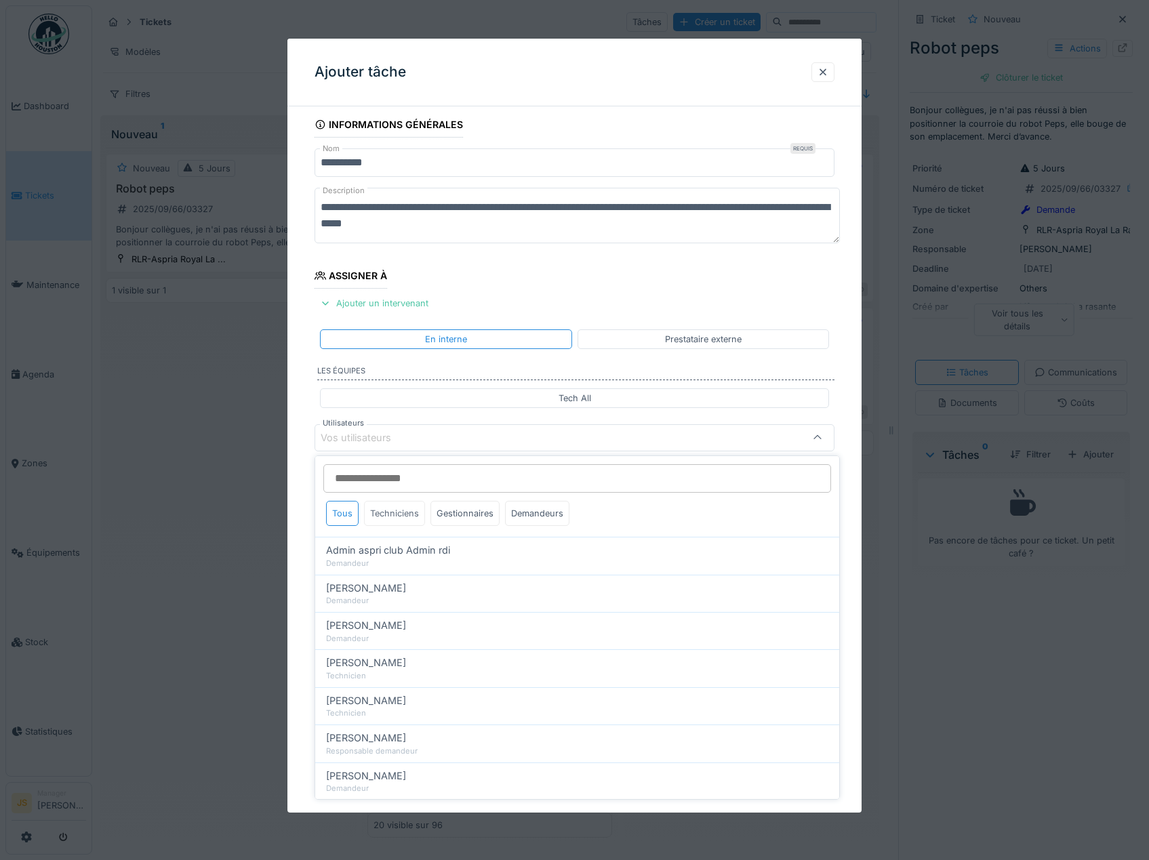
click at [398, 515] on div "Techniciens" at bounding box center [394, 513] width 61 height 25
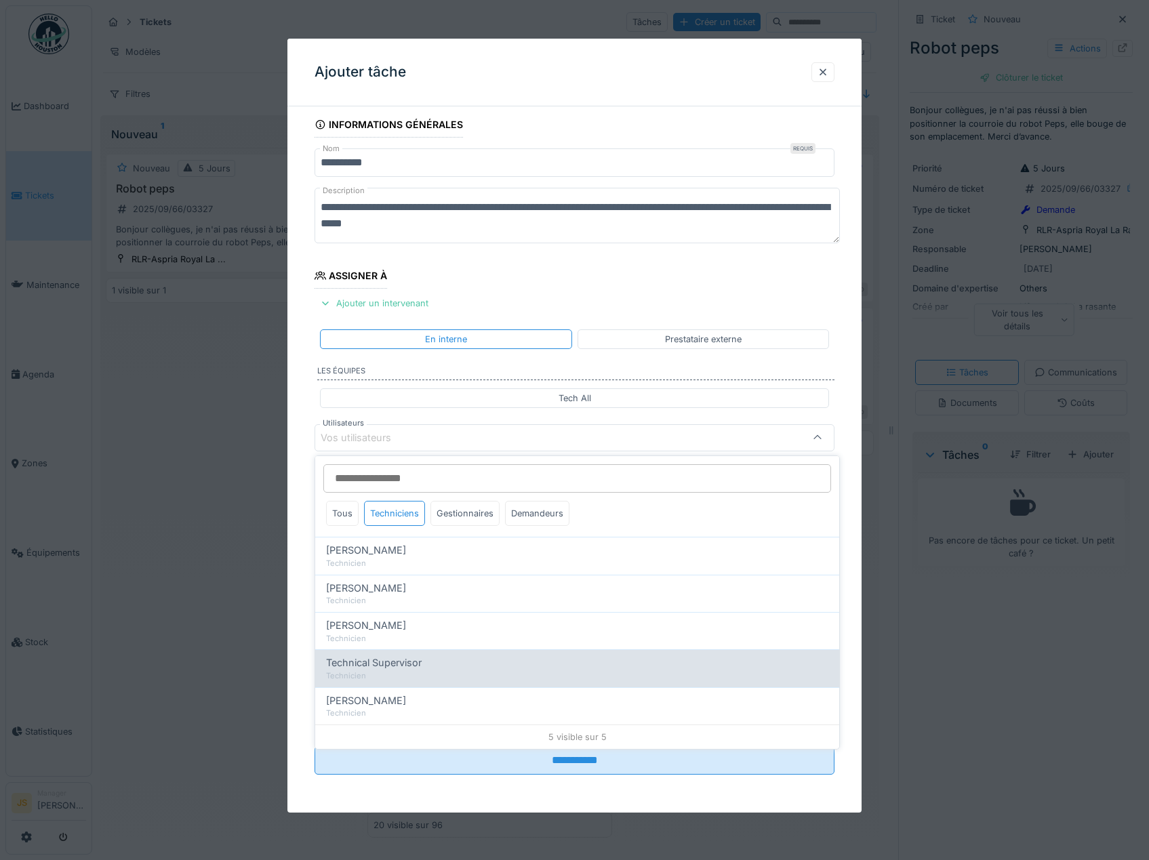
click at [369, 660] on span "Technical Supervisor" at bounding box center [374, 662] width 96 height 15
type input "****"
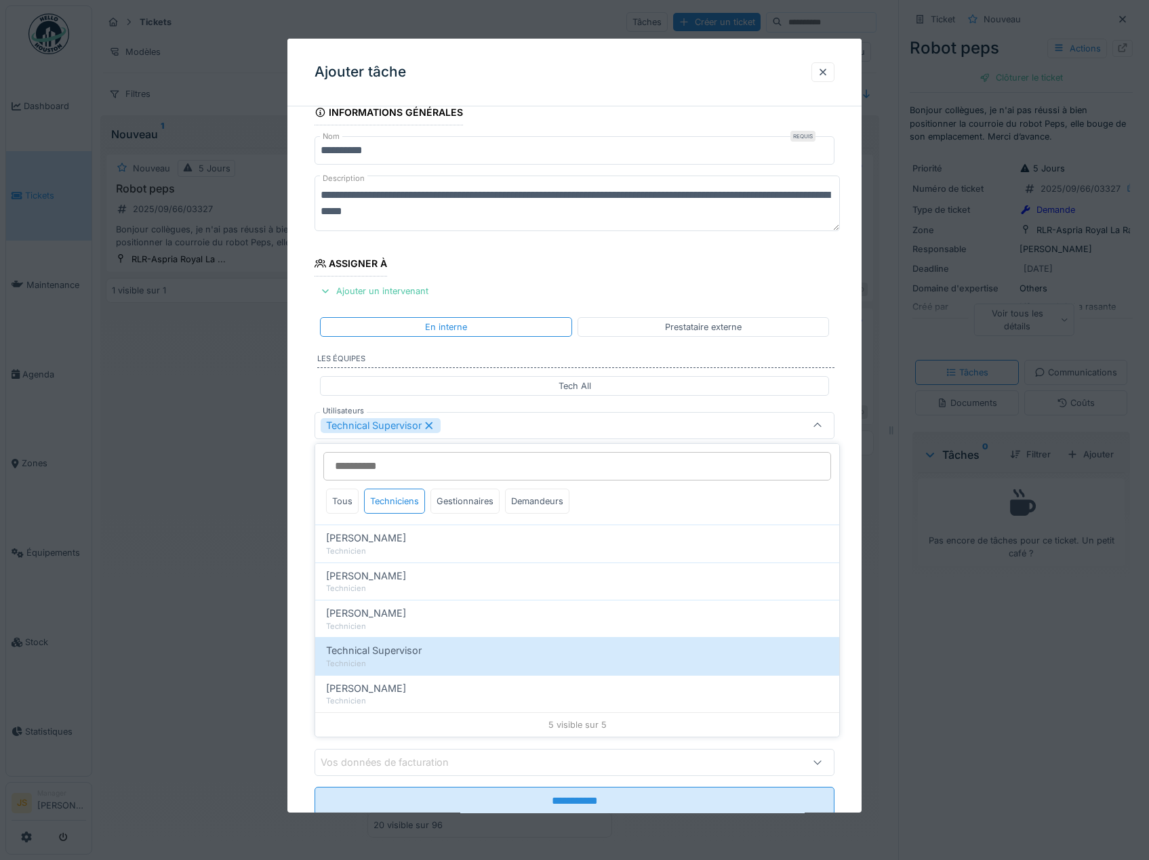
click at [306, 594] on div "**********" at bounding box center [574, 477] width 575 height 754
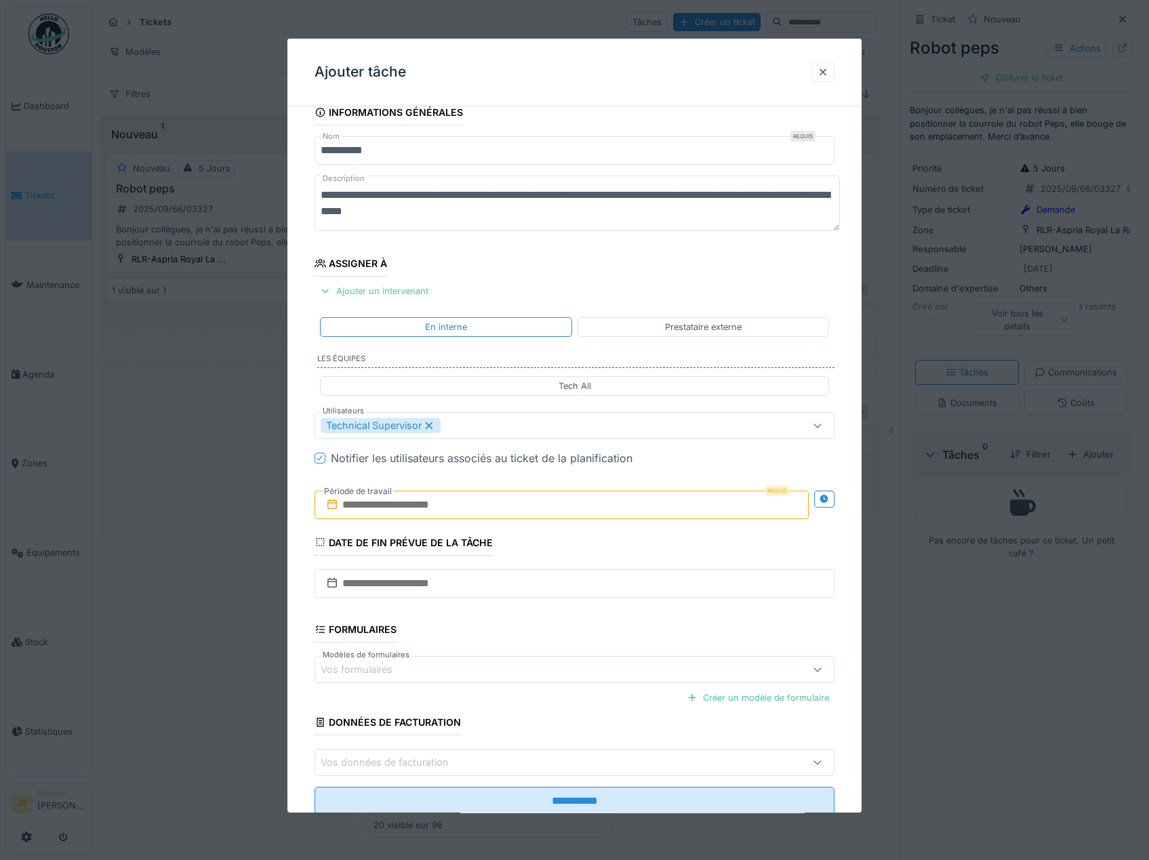
click at [407, 504] on input "text" at bounding box center [562, 505] width 495 height 28
click at [523, 594] on div "2" at bounding box center [519, 594] width 18 height 20
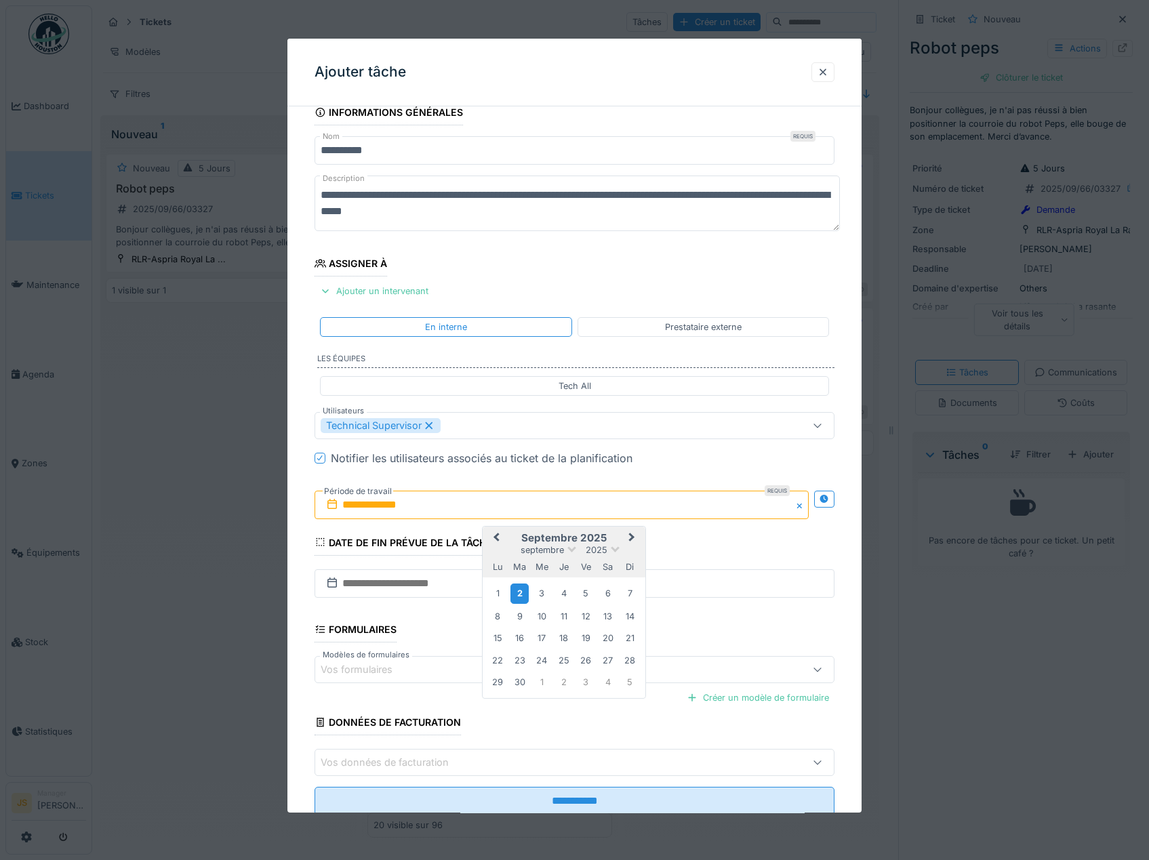
click at [523, 594] on div "2" at bounding box center [519, 594] width 18 height 20
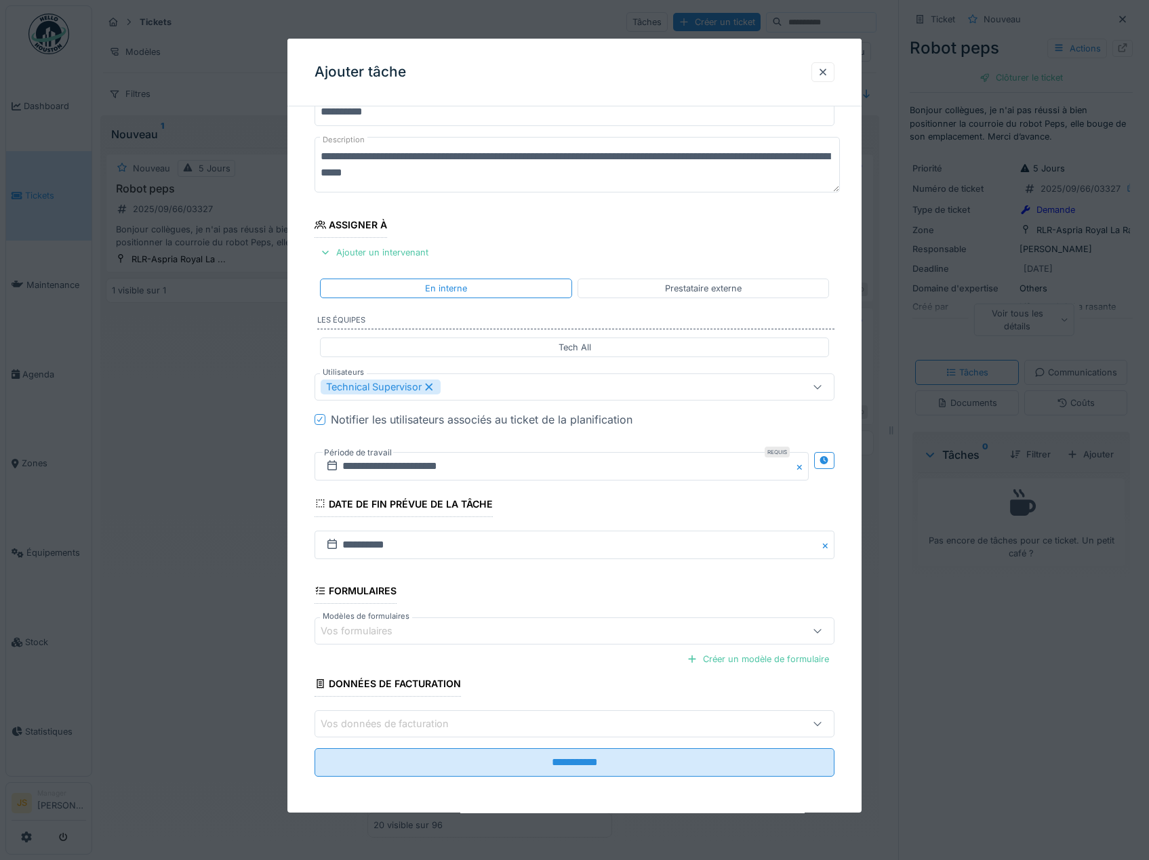
scroll to position [58, 0]
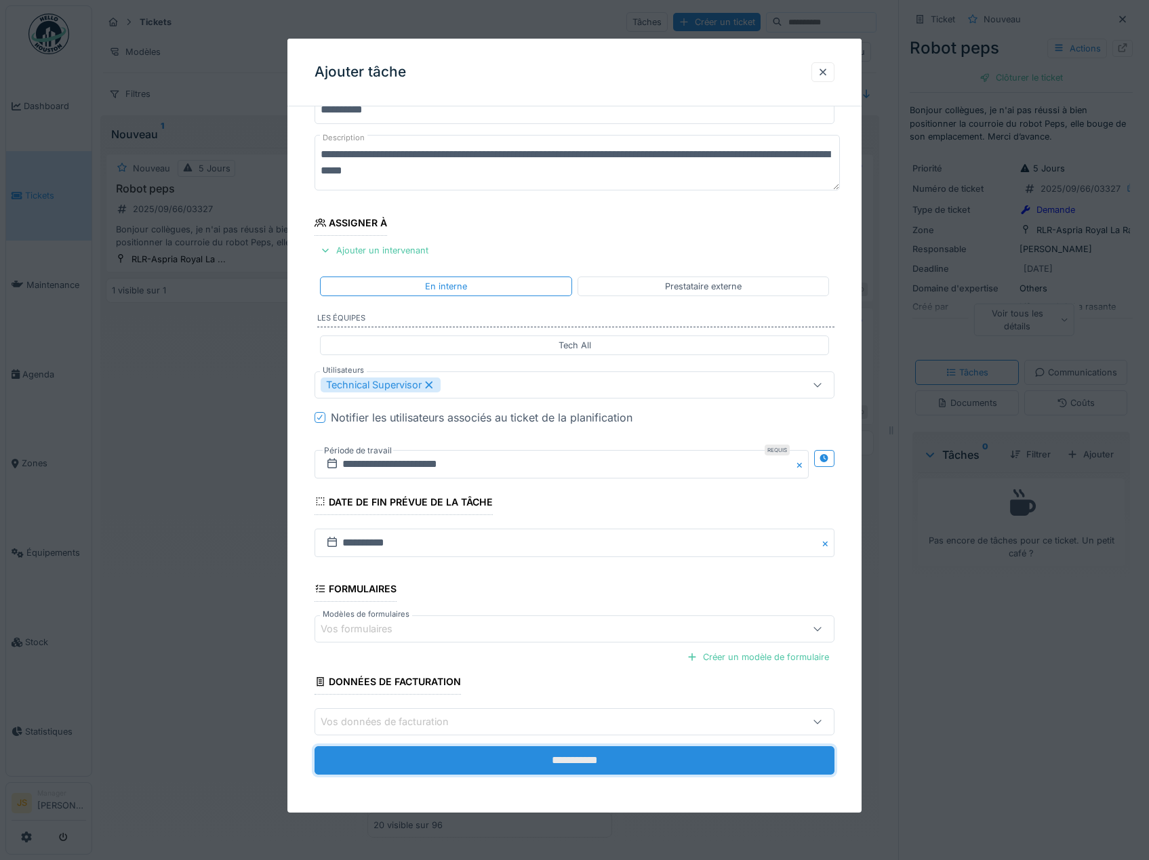
click at [611, 754] on input "**********" at bounding box center [575, 760] width 521 height 28
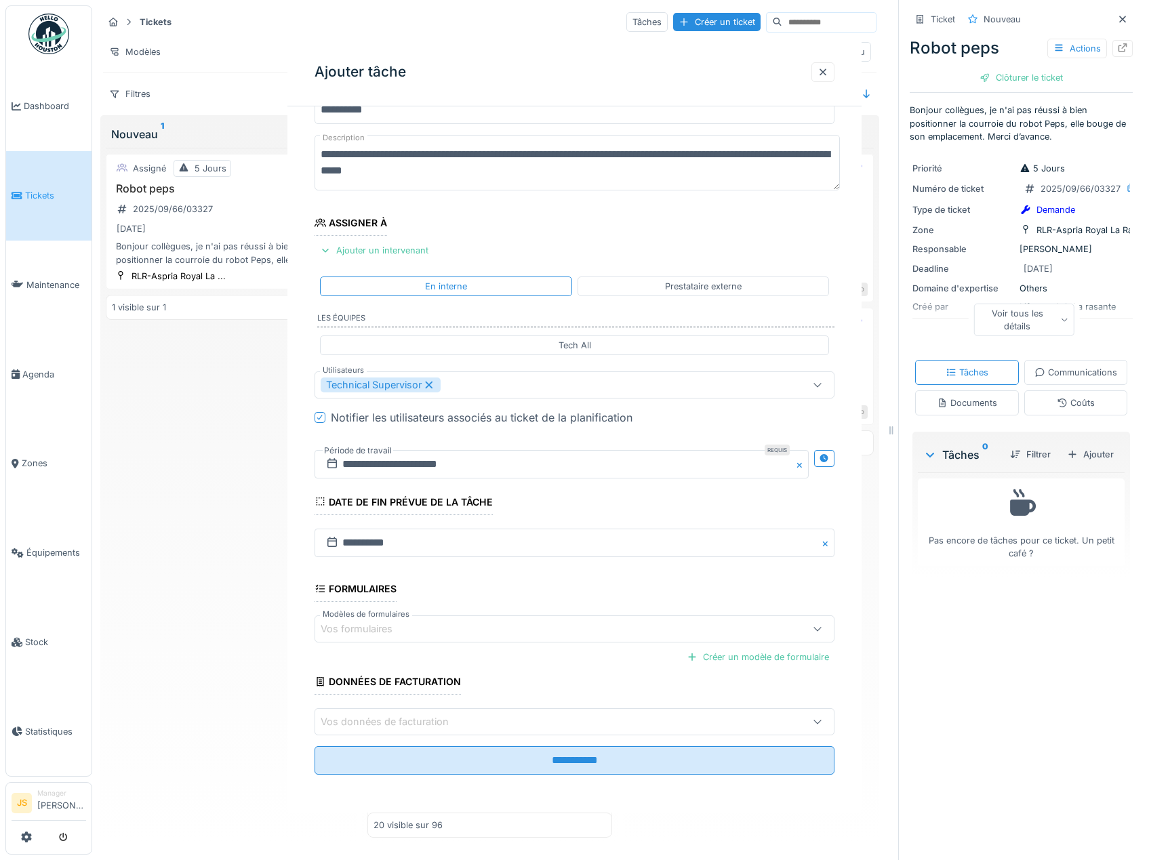
scroll to position [0, 0]
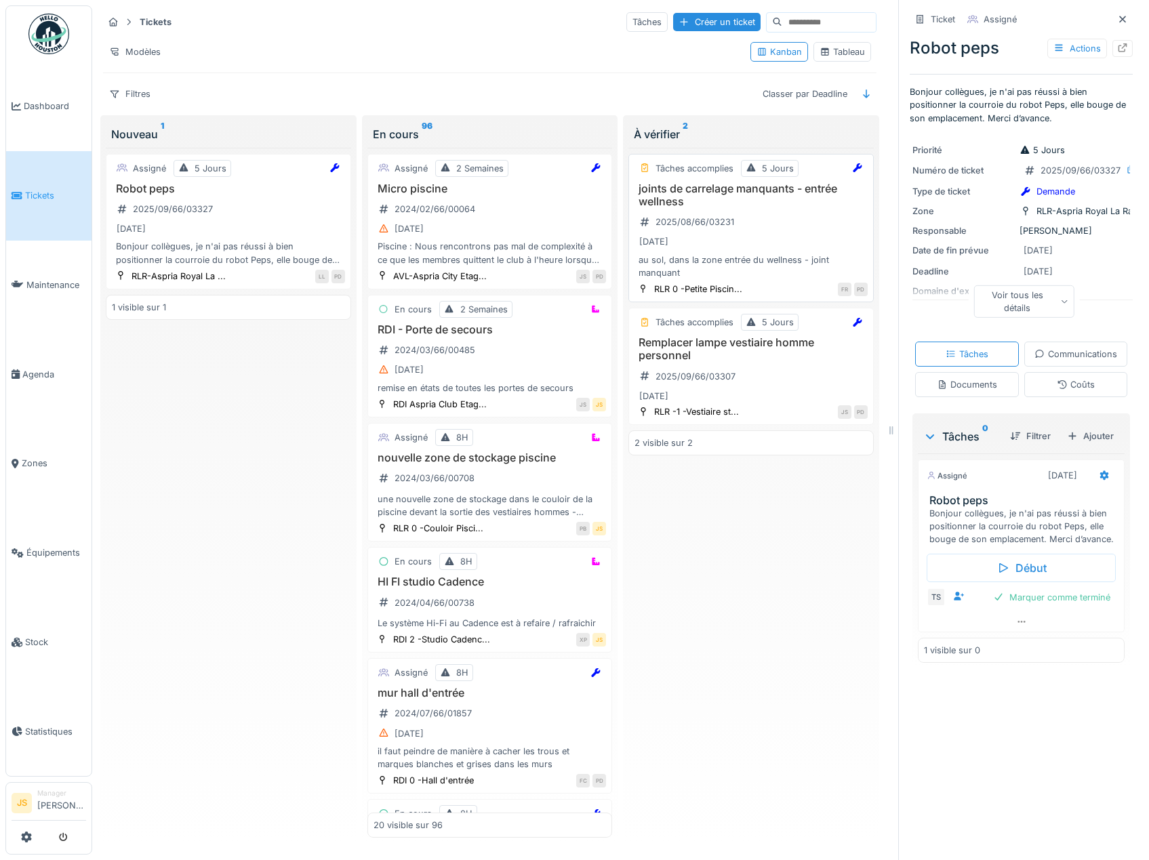
click at [691, 192] on h3 "joints de carrelage manquants - entrée wellness" at bounding box center [750, 195] width 233 height 26
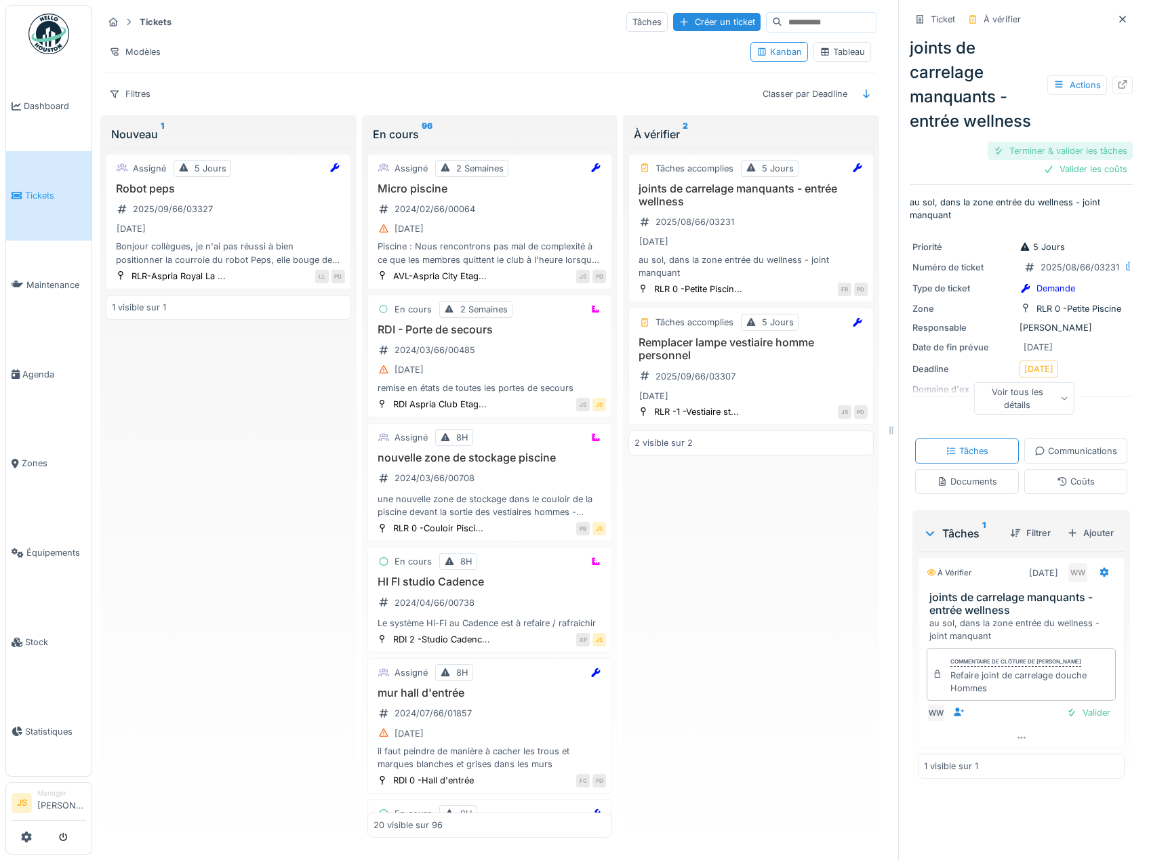
click at [1054, 146] on div "Terminer & valider les tâches" at bounding box center [1060, 151] width 145 height 18
click at [1059, 148] on div "Terminer & valider les tâches" at bounding box center [1060, 151] width 145 height 18
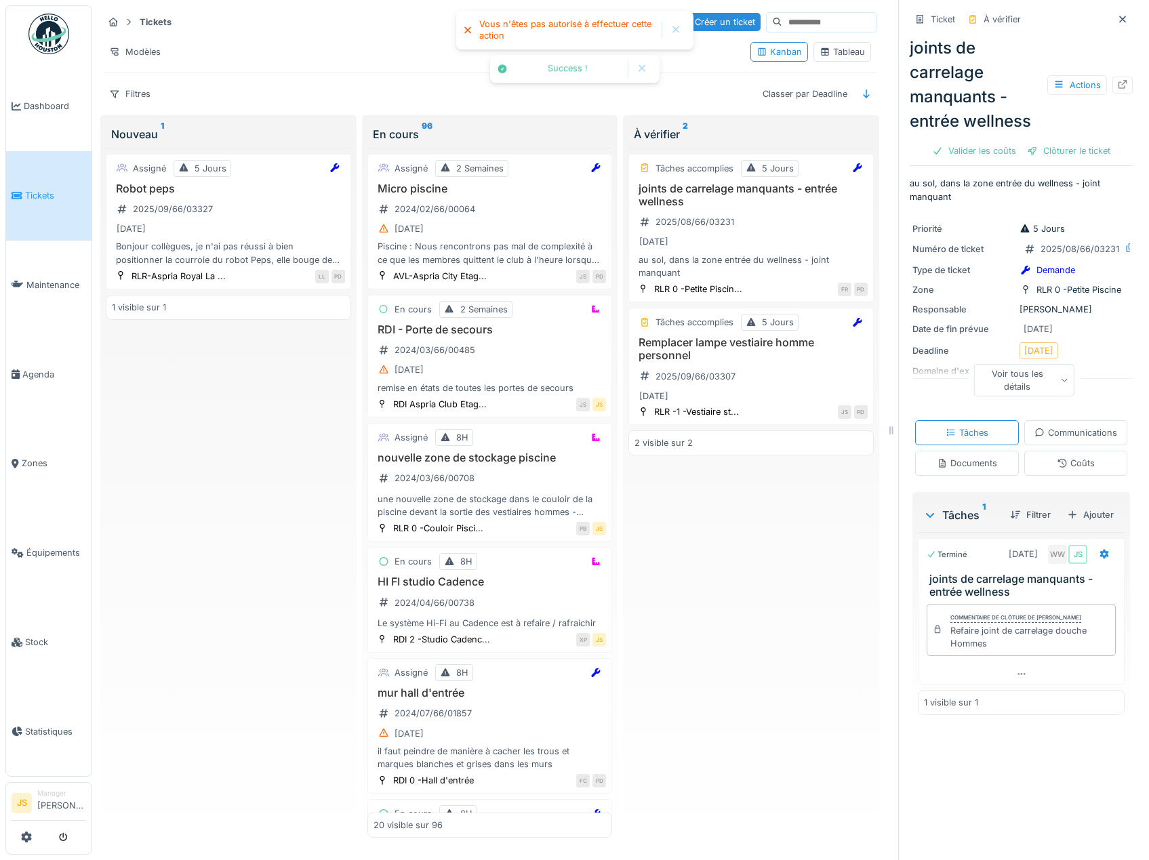
click at [1059, 148] on div "Clôturer le ticket" at bounding box center [1069, 151] width 94 height 18
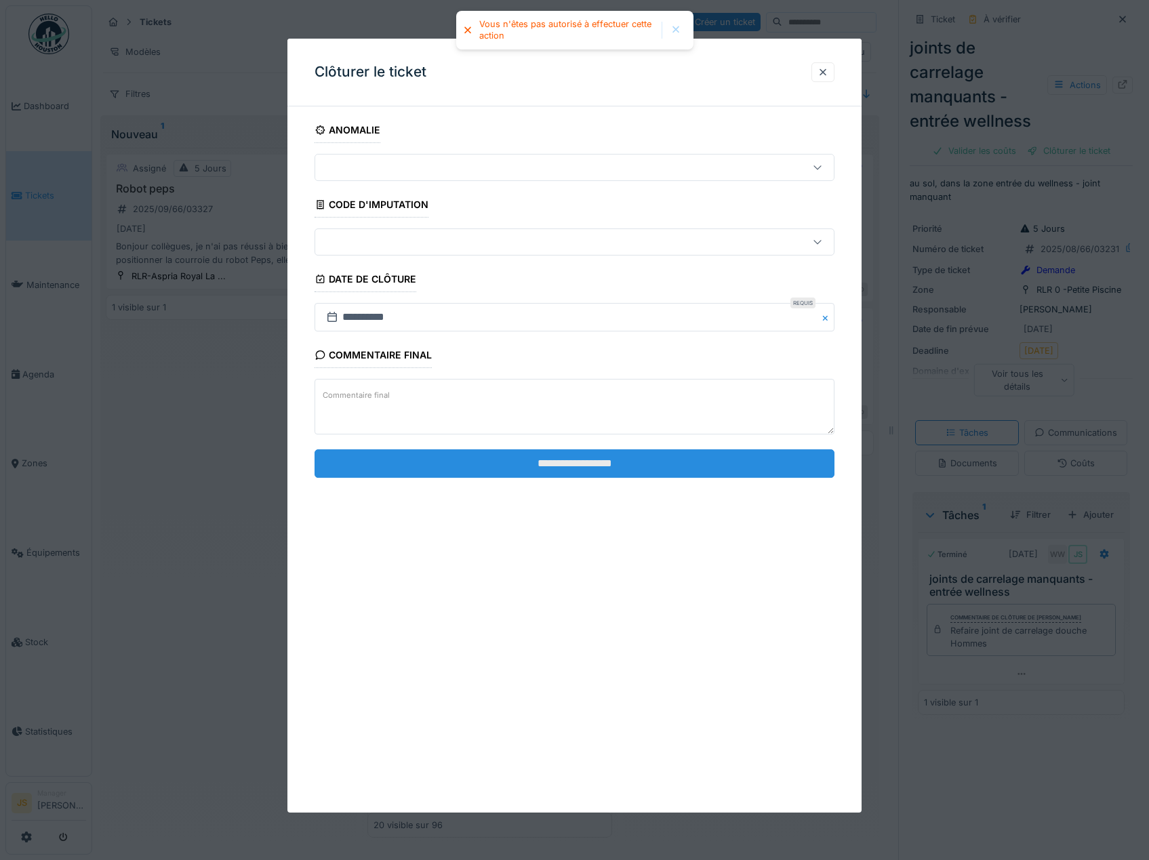
click at [678, 456] on input "**********" at bounding box center [575, 463] width 521 height 28
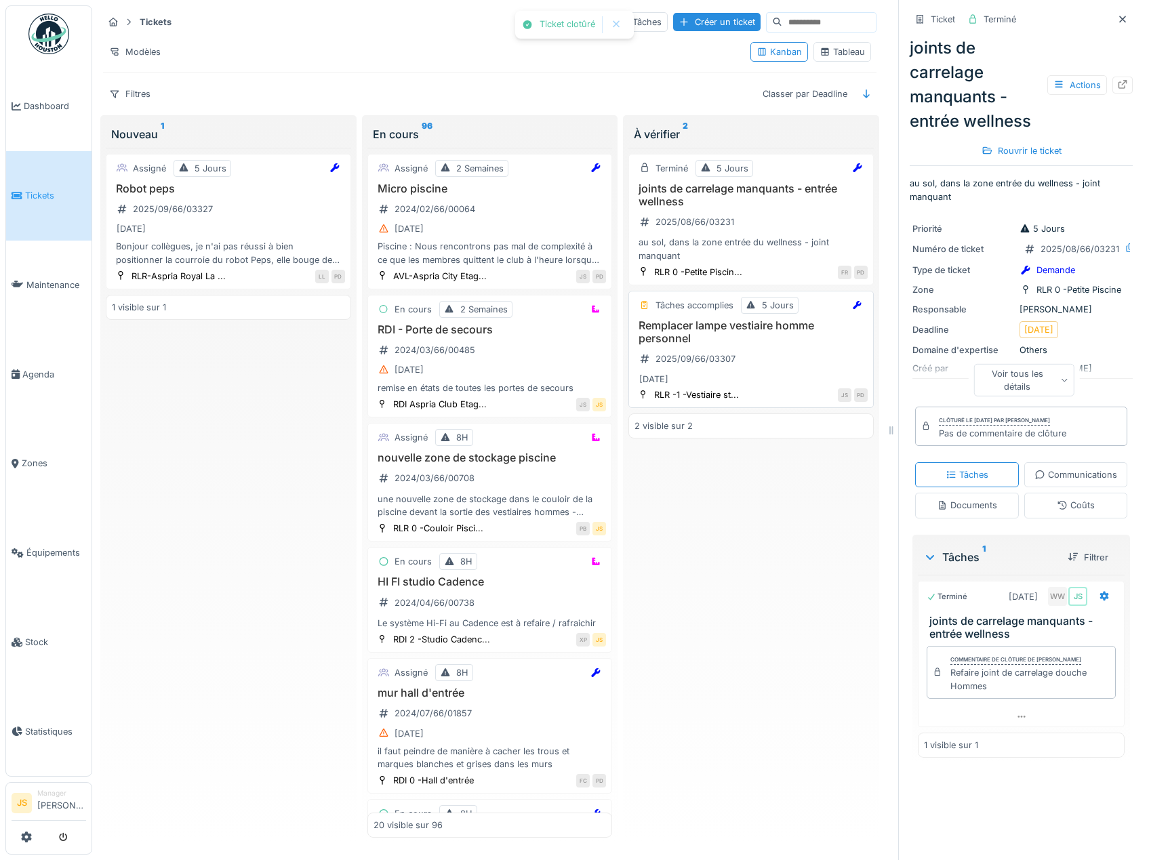
click at [694, 336] on h3 "Remplacer lampe vestiaire homme personnel" at bounding box center [750, 332] width 233 height 26
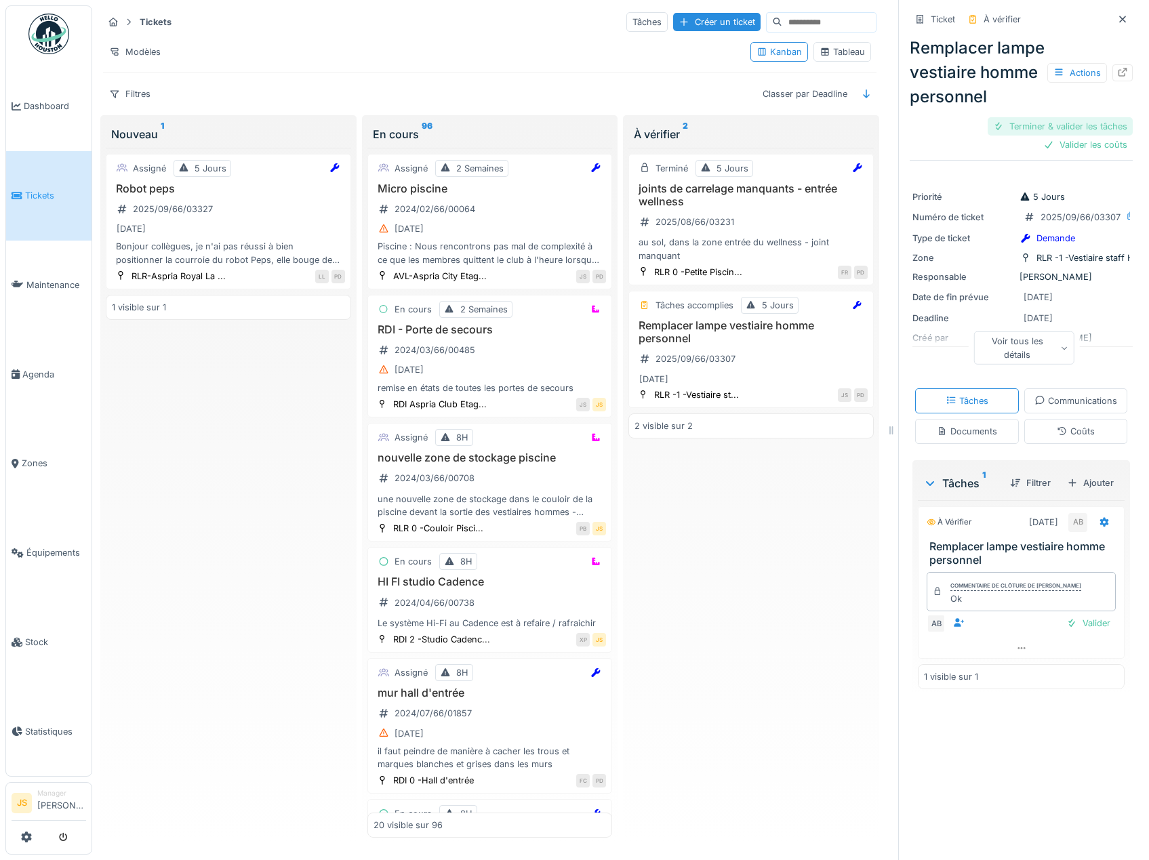
click at [1032, 136] on div "Terminer & valider les tâches" at bounding box center [1060, 126] width 145 height 18
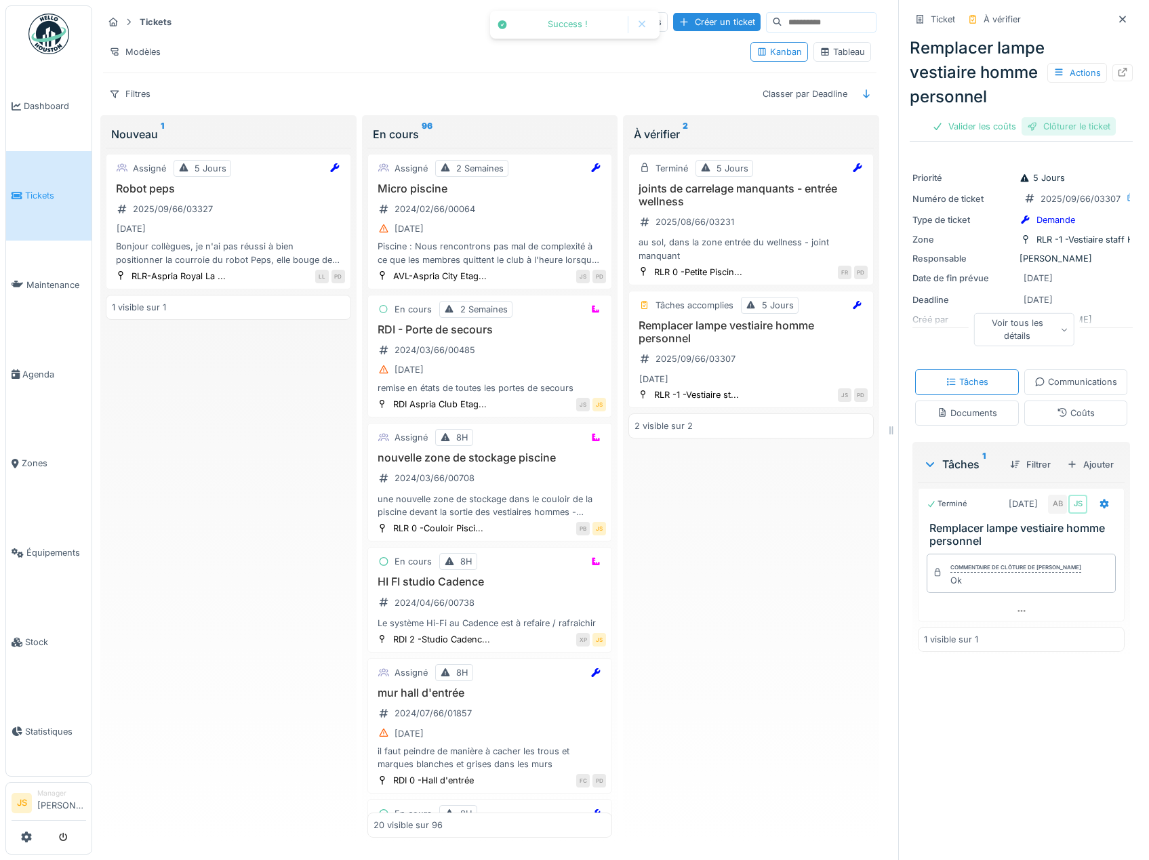
click at [1034, 136] on div "Clôturer le ticket" at bounding box center [1069, 126] width 94 height 18
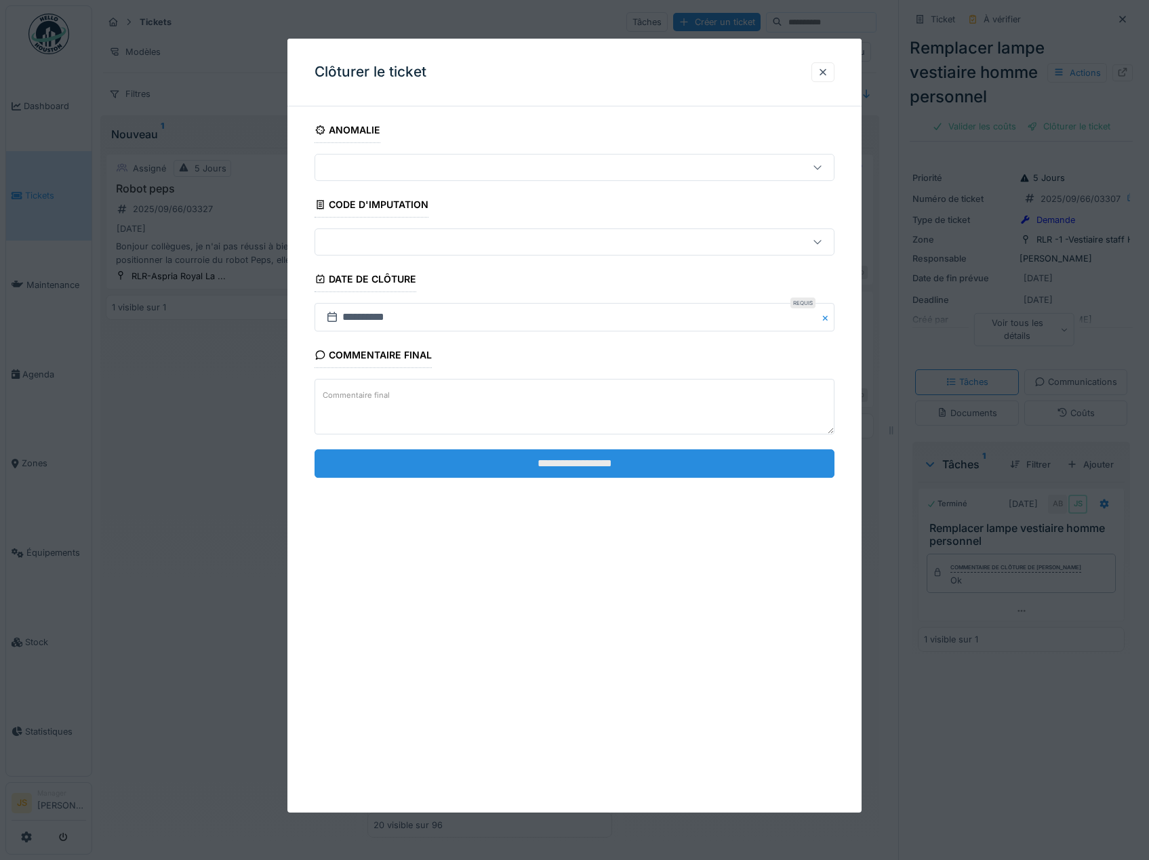
click at [613, 472] on input "**********" at bounding box center [575, 463] width 521 height 28
